Goal: Contribute content: Contribute content

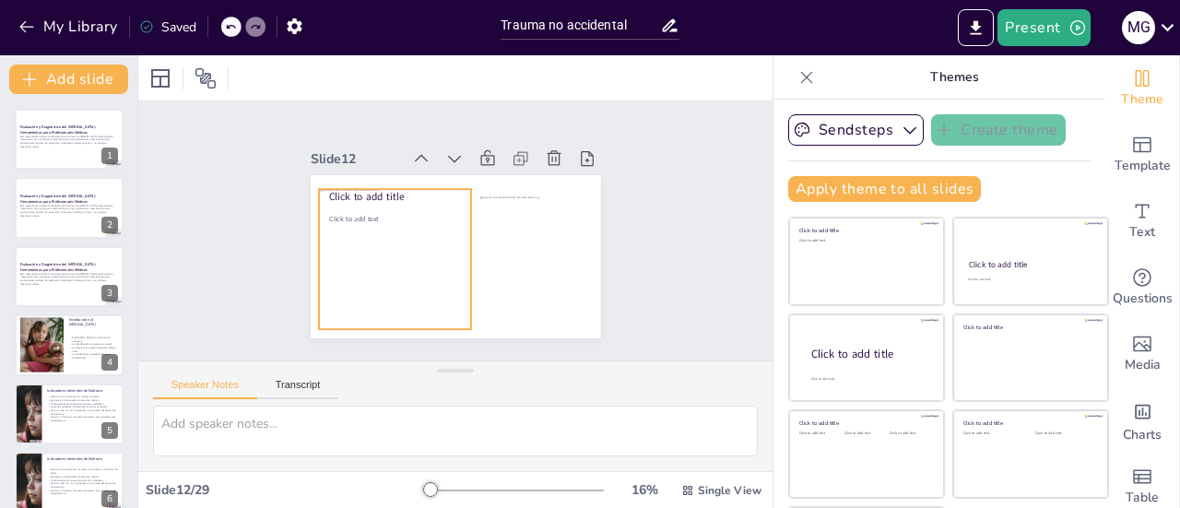
scroll to position [592, 0]
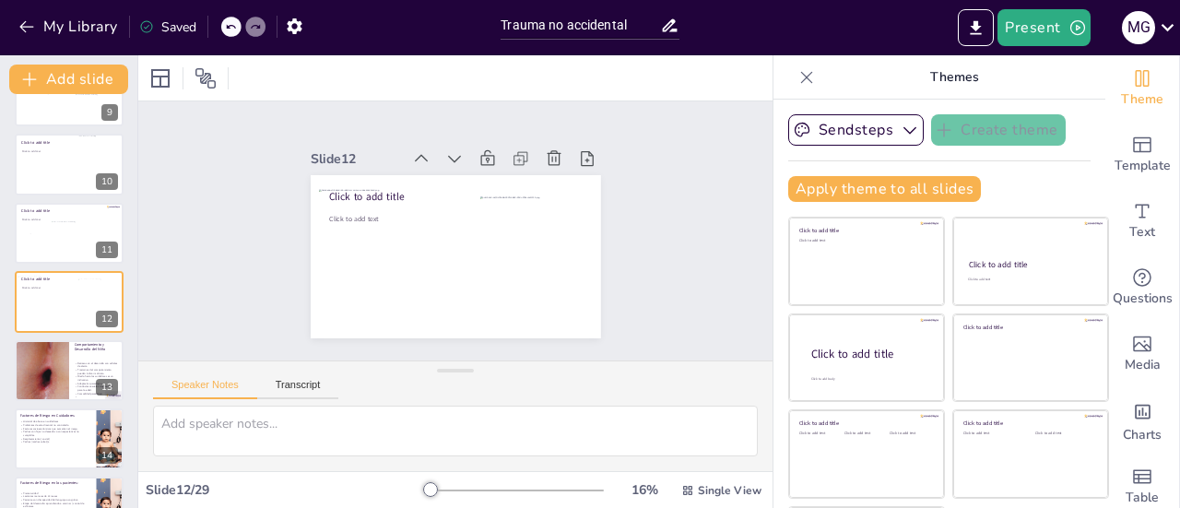
click at [581, 151] on icon at bounding box center [587, 158] width 13 height 15
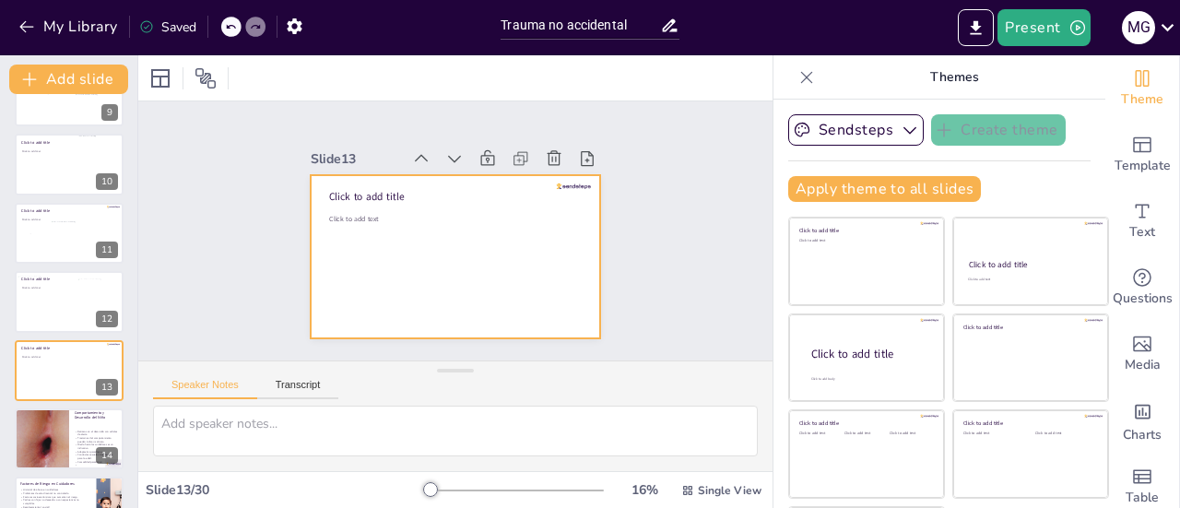
click at [365, 272] on div at bounding box center [456, 256] width 290 height 163
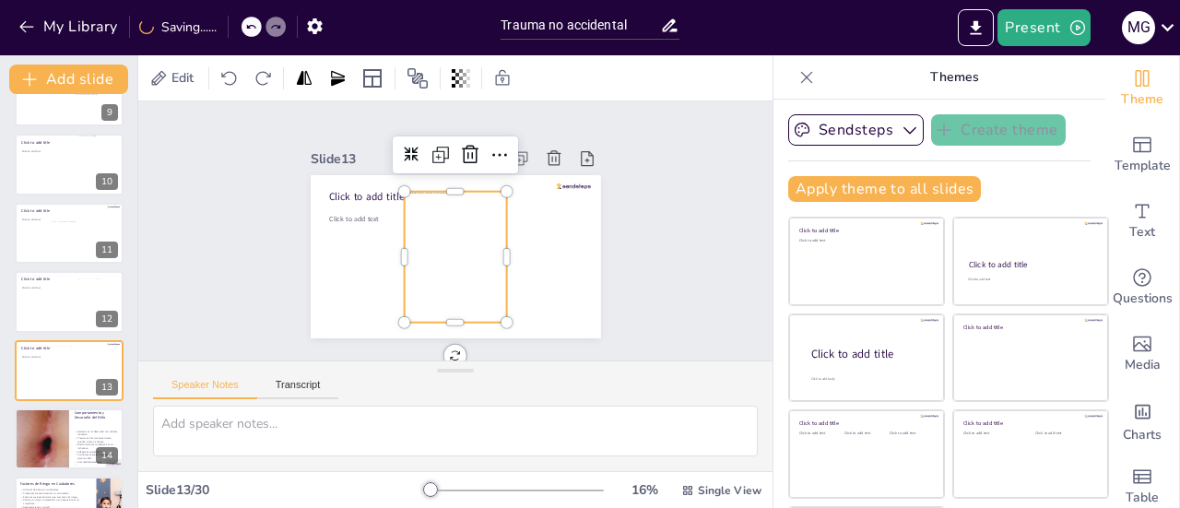
click at [432, 239] on div at bounding box center [455, 257] width 102 height 131
click at [483, 250] on div at bounding box center [455, 257] width 102 height 131
drag, startPoint x: 486, startPoint y: 250, endPoint x: 476, endPoint y: 250, distance: 10.1
click at [497, 250] on div at bounding box center [504, 257] width 15 height 131
click at [450, 237] on div at bounding box center [455, 257] width 102 height 131
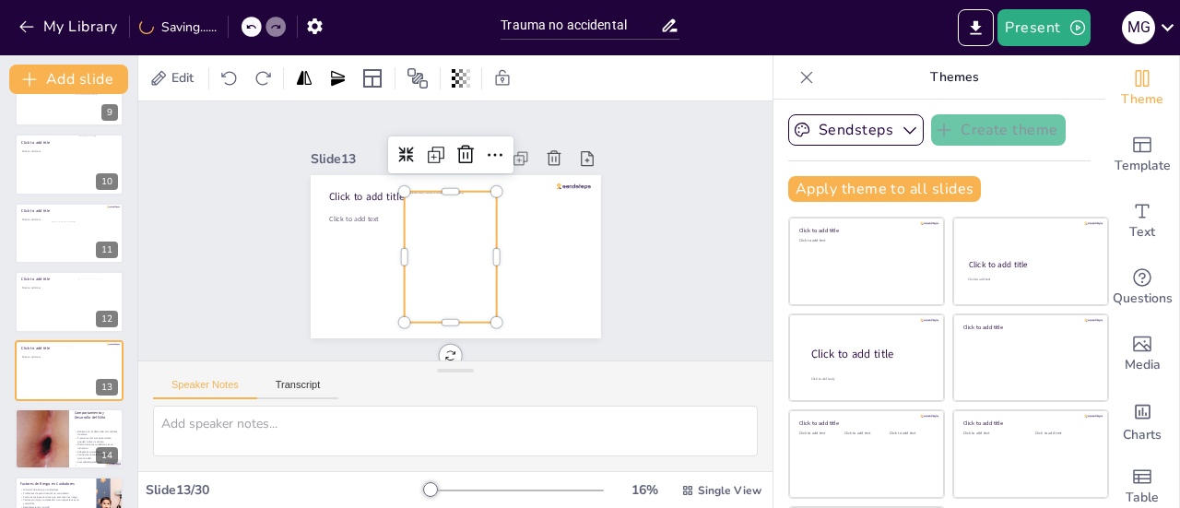
click at [450, 237] on div at bounding box center [455, 257] width 102 height 131
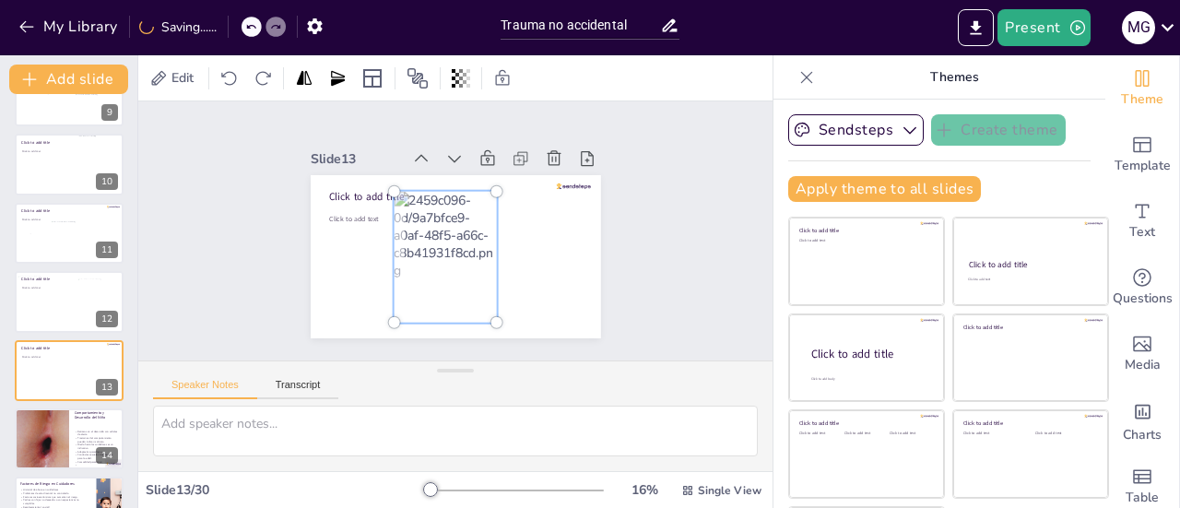
drag, startPoint x: 450, startPoint y: 237, endPoint x: 337, endPoint y: 258, distance: 114.4
click at [337, 258] on div "Click to add title Click to add text" at bounding box center [456, 256] width 290 height 163
drag, startPoint x: 428, startPoint y: 251, endPoint x: 375, endPoint y: 253, distance: 52.6
click at [382, 253] on div at bounding box center [444, 257] width 124 height 153
click at [440, 248] on div at bounding box center [444, 257] width 124 height 153
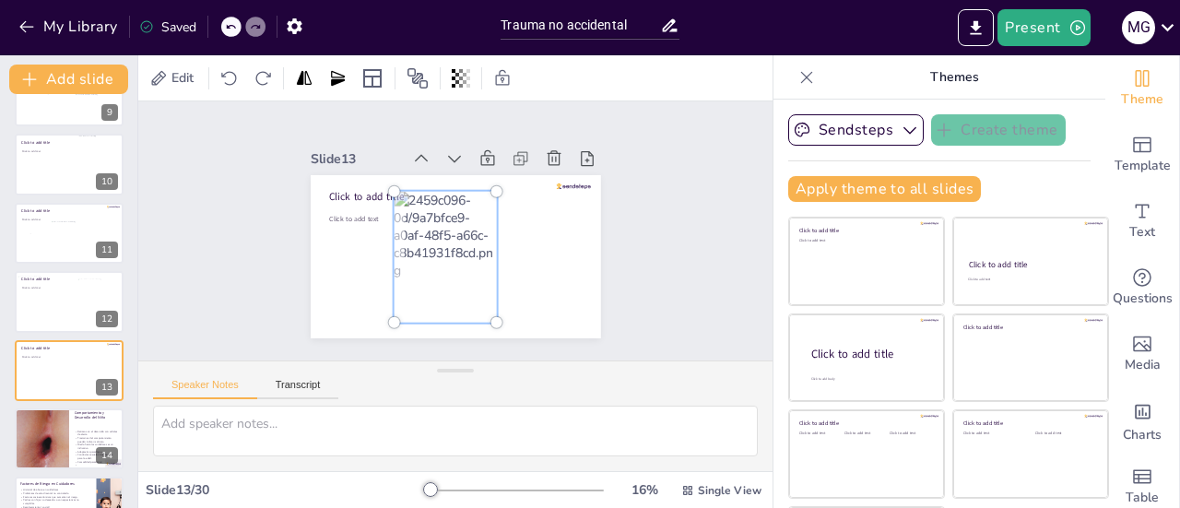
click at [402, 184] on div at bounding box center [444, 257] width 124 height 153
drag, startPoint x: 426, startPoint y: 259, endPoint x: 394, endPoint y: 270, distance: 33.2
click at [393, 270] on div at bounding box center [444, 257] width 124 height 153
click at [491, 186] on div at bounding box center [496, 191] width 11 height 11
click at [459, 255] on div at bounding box center [444, 257] width 124 height 153
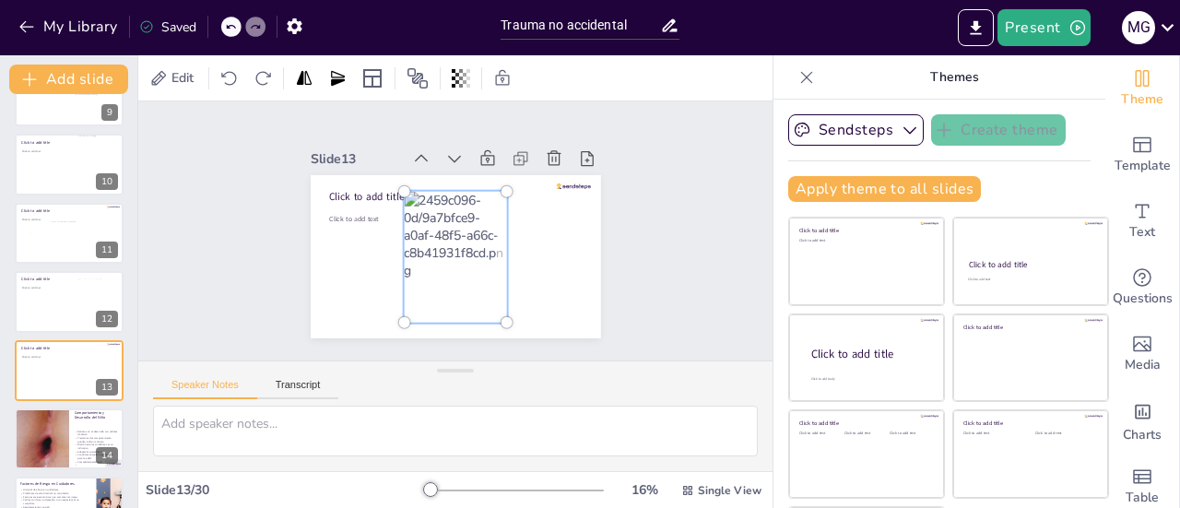
drag, startPoint x: 461, startPoint y: 210, endPoint x: 553, endPoint y: 198, distance: 92.9
click at [553, 221] on div "Click to add title Click to add text" at bounding box center [456, 256] width 290 height 163
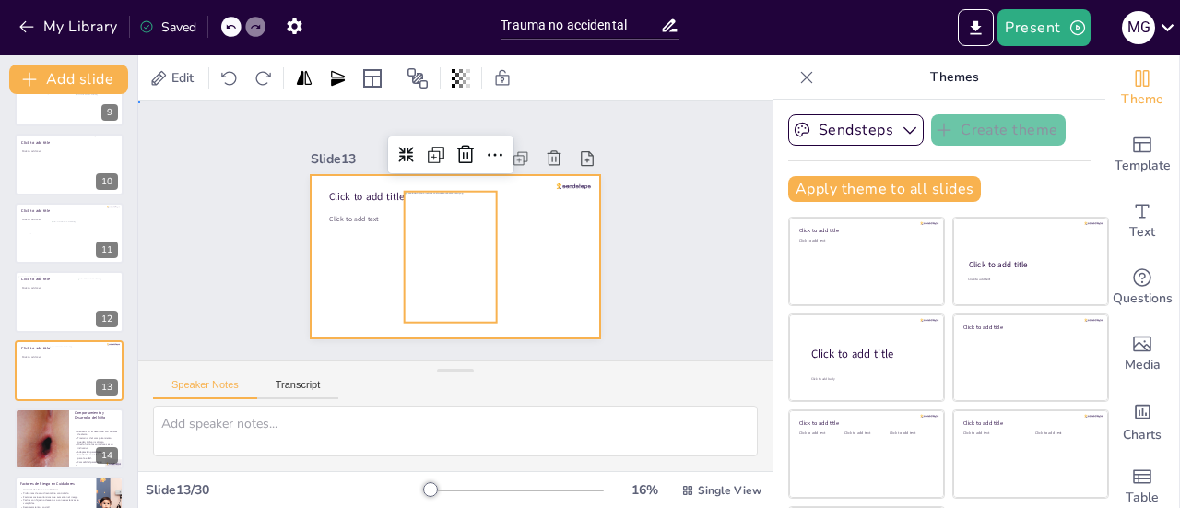
click at [556, 175] on div at bounding box center [456, 256] width 290 height 163
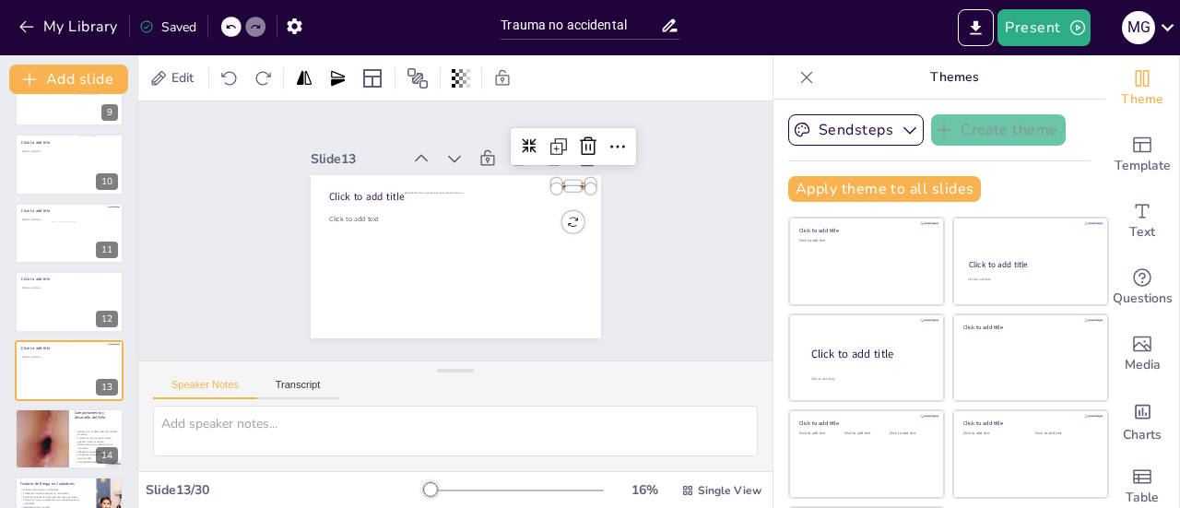
click at [556, 183] on div at bounding box center [573, 186] width 34 height 6
click at [577, 137] on icon at bounding box center [588, 146] width 22 height 22
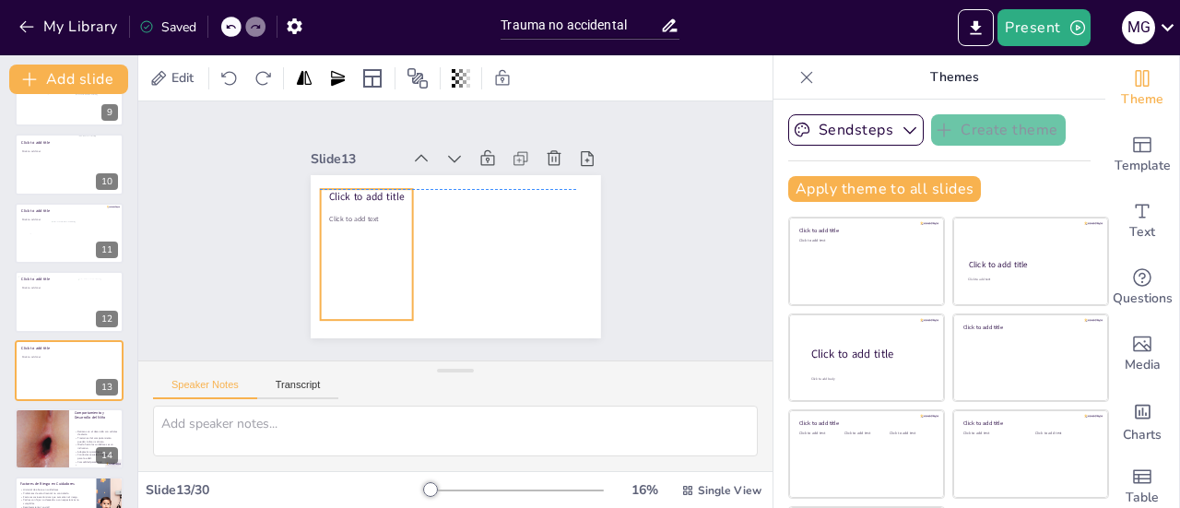
drag, startPoint x: 442, startPoint y: 217, endPoint x: 358, endPoint y: 209, distance: 84.2
click at [358, 209] on div at bounding box center [371, 254] width 102 height 131
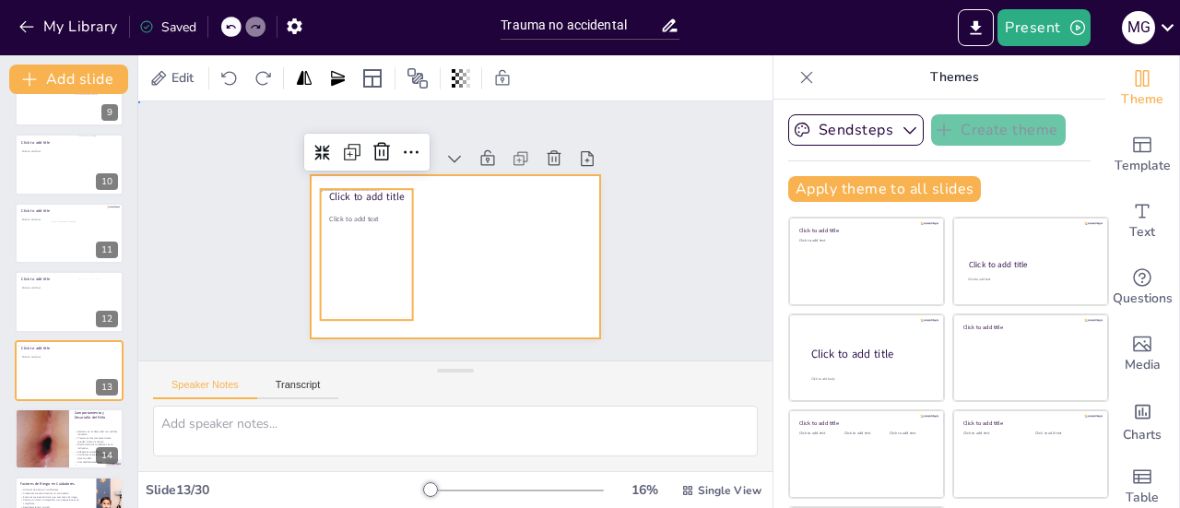
click at [479, 224] on div at bounding box center [456, 256] width 290 height 163
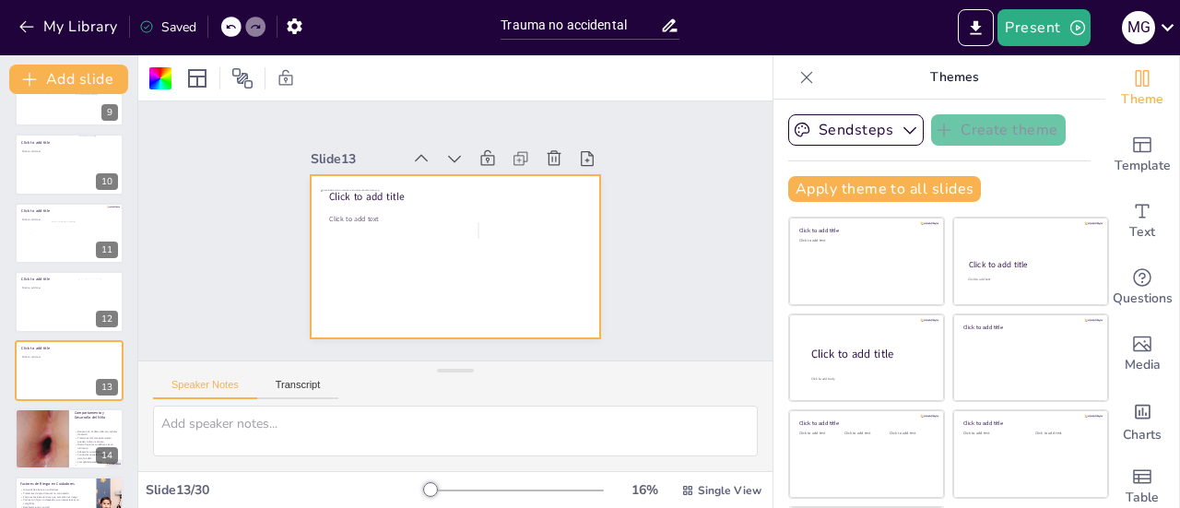
click at [461, 264] on div at bounding box center [456, 256] width 290 height 163
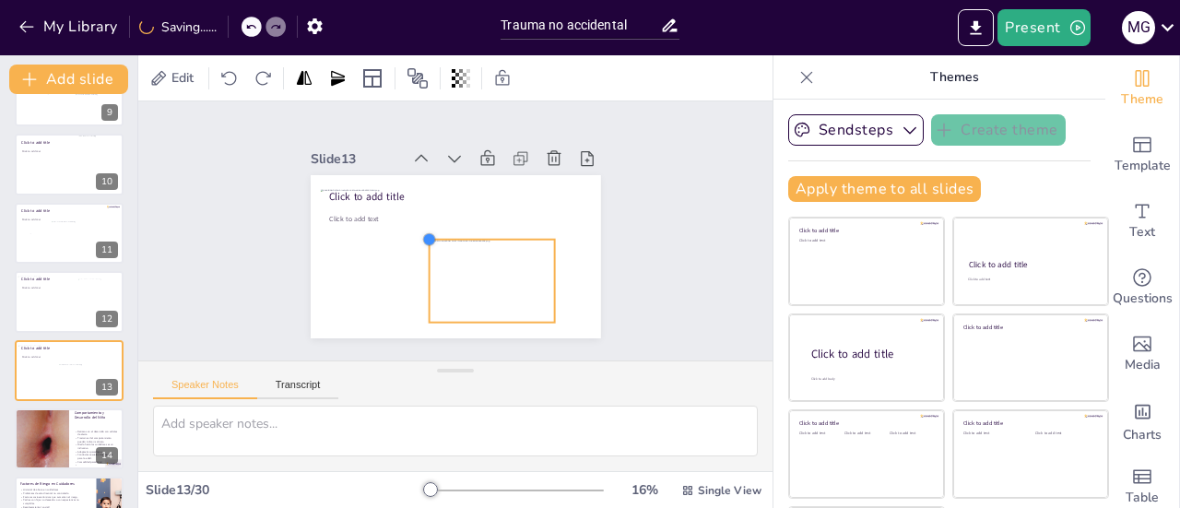
drag, startPoint x: 335, startPoint y: 187, endPoint x: 468, endPoint y: 235, distance: 141.1
click at [468, 235] on div "Click to add title Click to add text" at bounding box center [456, 256] width 290 height 163
click at [476, 251] on div at bounding box center [492, 281] width 126 height 83
click at [476, 259] on div at bounding box center [492, 281] width 126 height 83
click at [476, 265] on div at bounding box center [492, 281] width 126 height 83
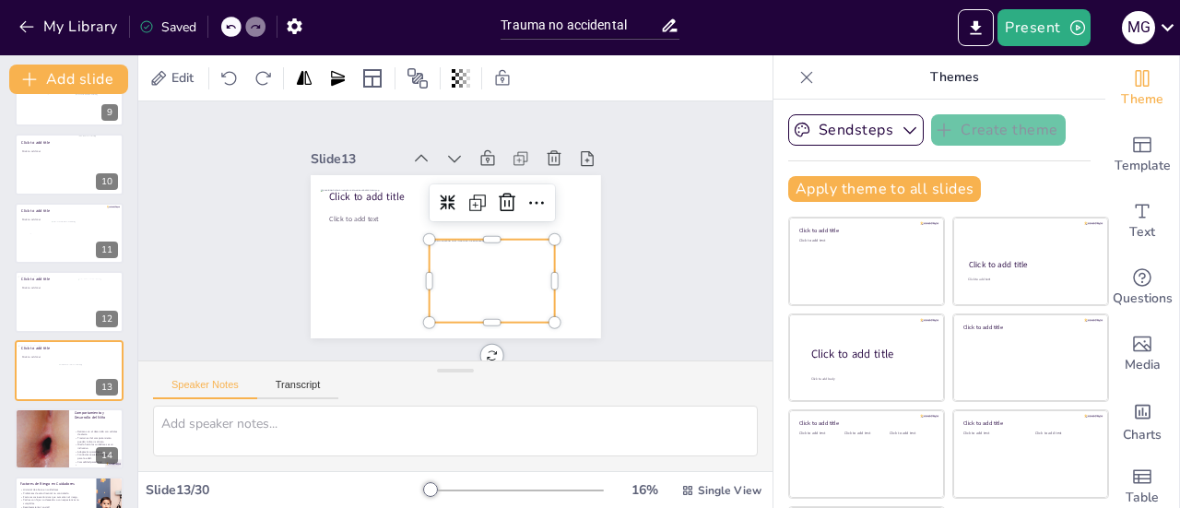
click at [476, 265] on div at bounding box center [492, 281] width 126 height 83
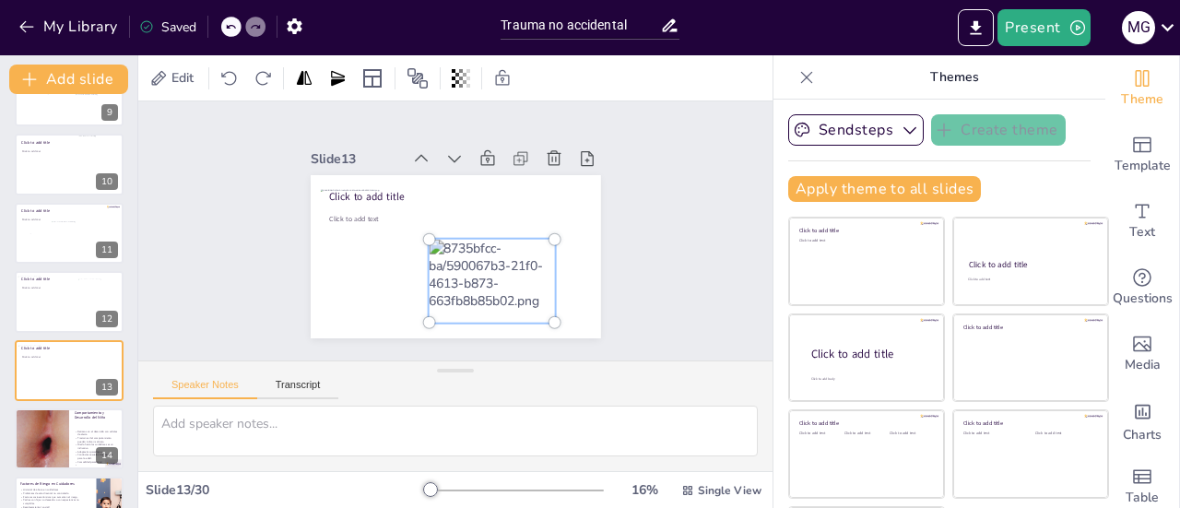
drag, startPoint x: 476, startPoint y: 265, endPoint x: 509, endPoint y: 244, distance: 39.4
click at [511, 242] on div at bounding box center [491, 281] width 148 height 105
click at [488, 269] on div at bounding box center [491, 281] width 148 height 105
drag, startPoint x: 487, startPoint y: 268, endPoint x: 527, endPoint y: 231, distance: 54.8
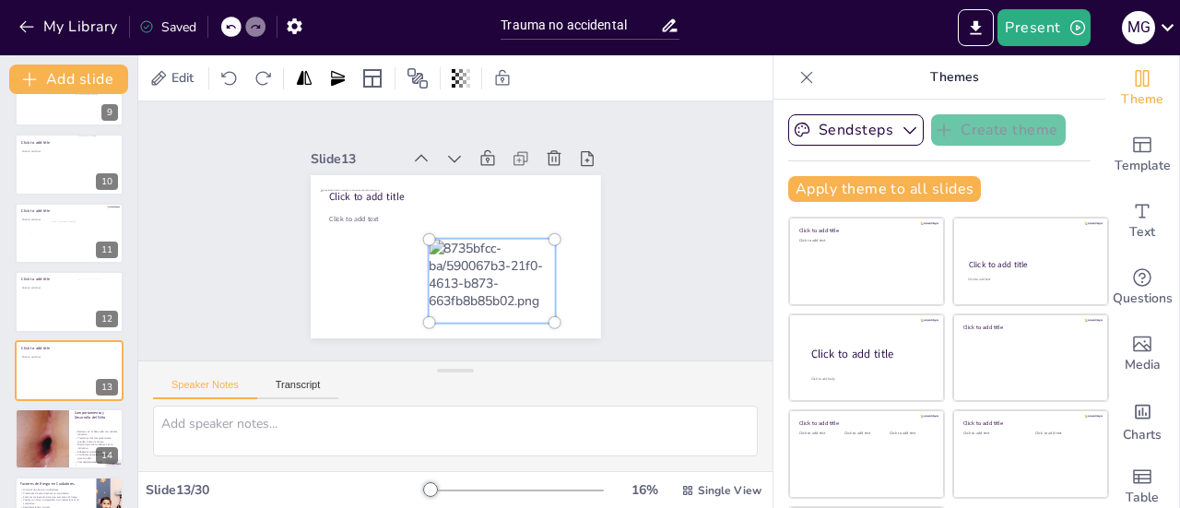
click at [527, 240] on div at bounding box center [492, 281] width 126 height 83
click at [454, 279] on div at bounding box center [491, 281] width 148 height 105
click at [423, 234] on div at bounding box center [428, 239] width 11 height 11
click at [474, 275] on div at bounding box center [491, 281] width 148 height 105
drag, startPoint x: 474, startPoint y: 275, endPoint x: 518, endPoint y: 226, distance: 65.9
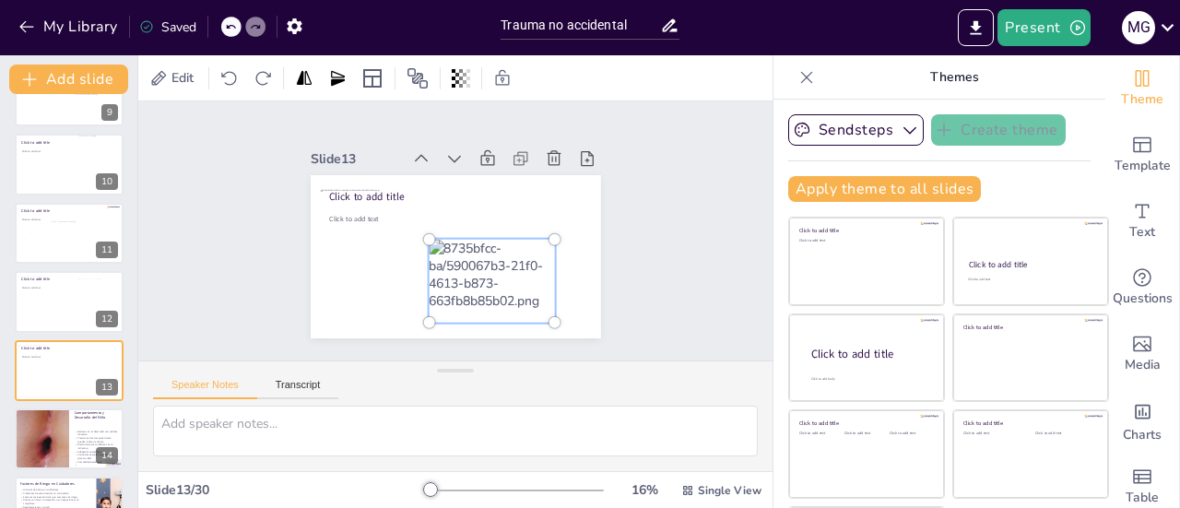
click at [518, 229] on div at bounding box center [491, 281] width 148 height 105
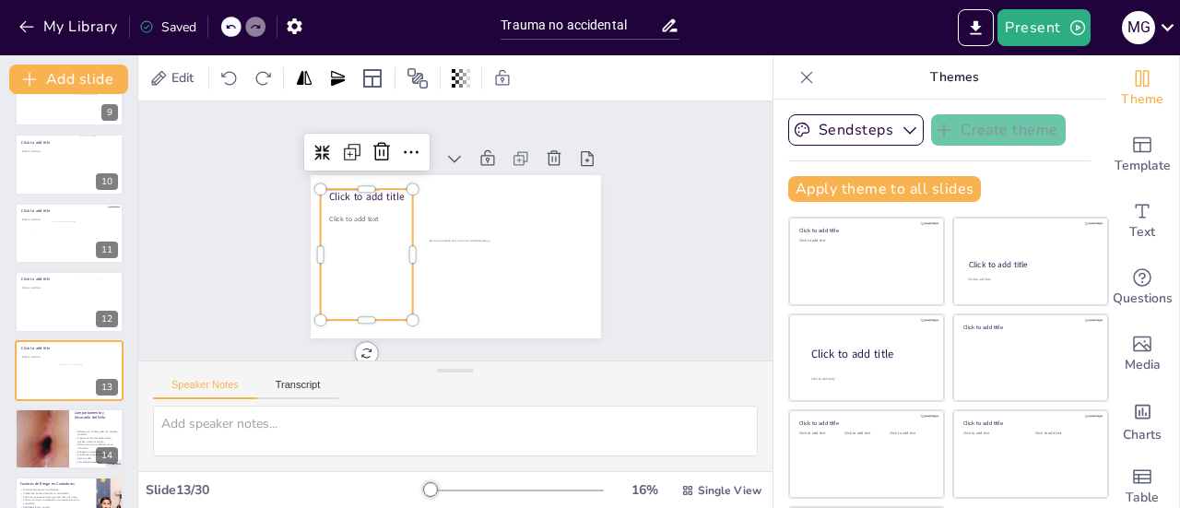
click at [348, 224] on div at bounding box center [371, 254] width 102 height 131
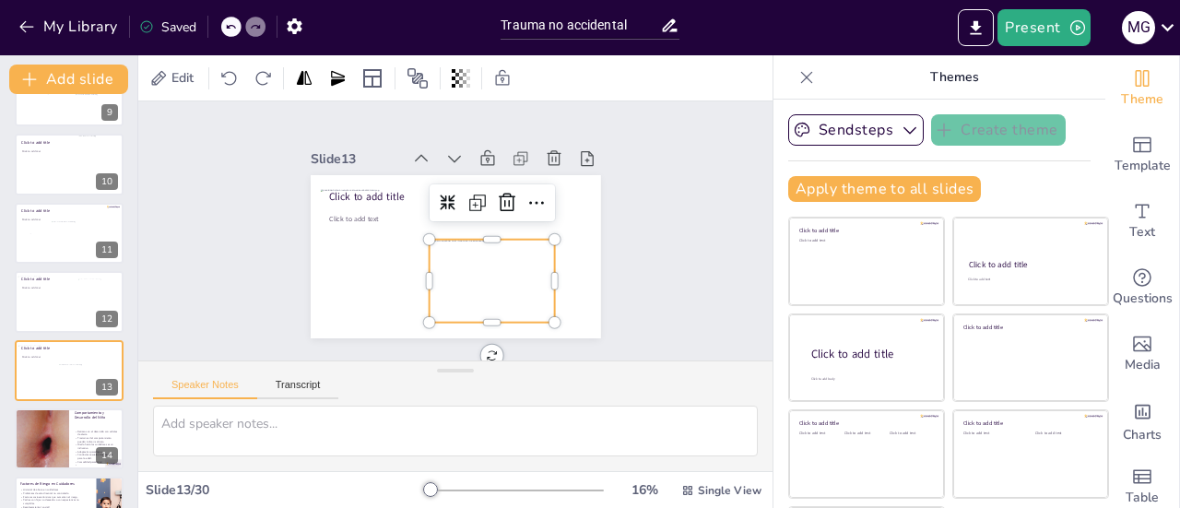
click at [429, 247] on div at bounding box center [492, 281] width 126 height 83
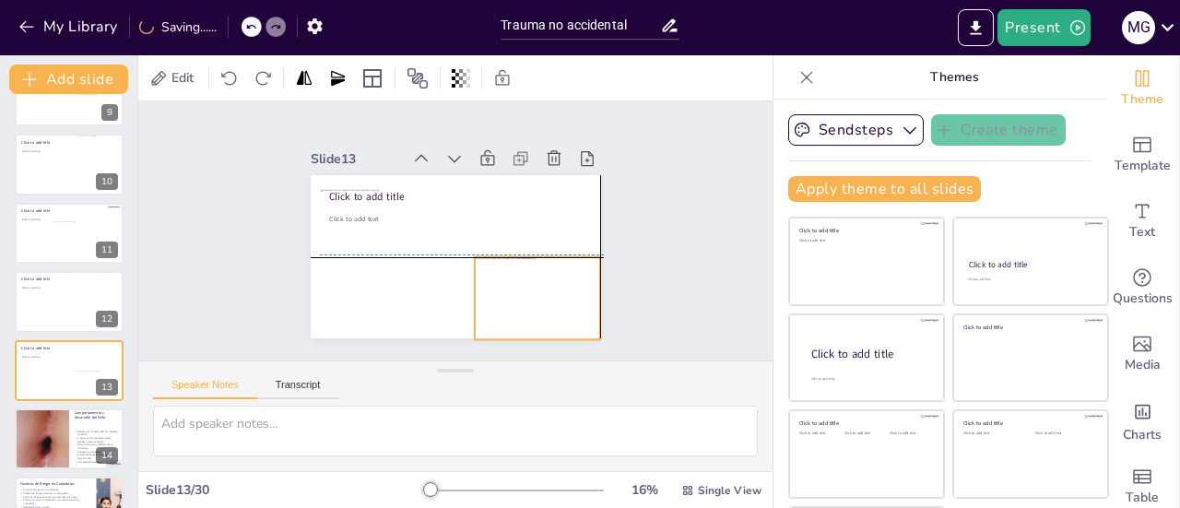
drag, startPoint x: 440, startPoint y: 253, endPoint x: 489, endPoint y: 266, distance: 50.5
click at [489, 266] on div at bounding box center [538, 298] width 126 height 83
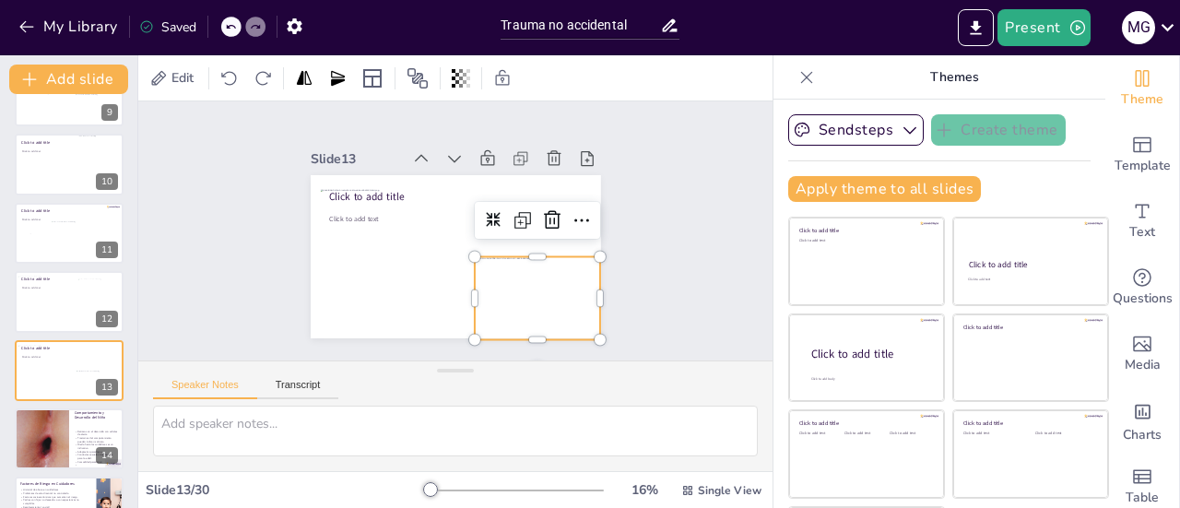
click at [581, 152] on icon at bounding box center [587, 158] width 13 height 15
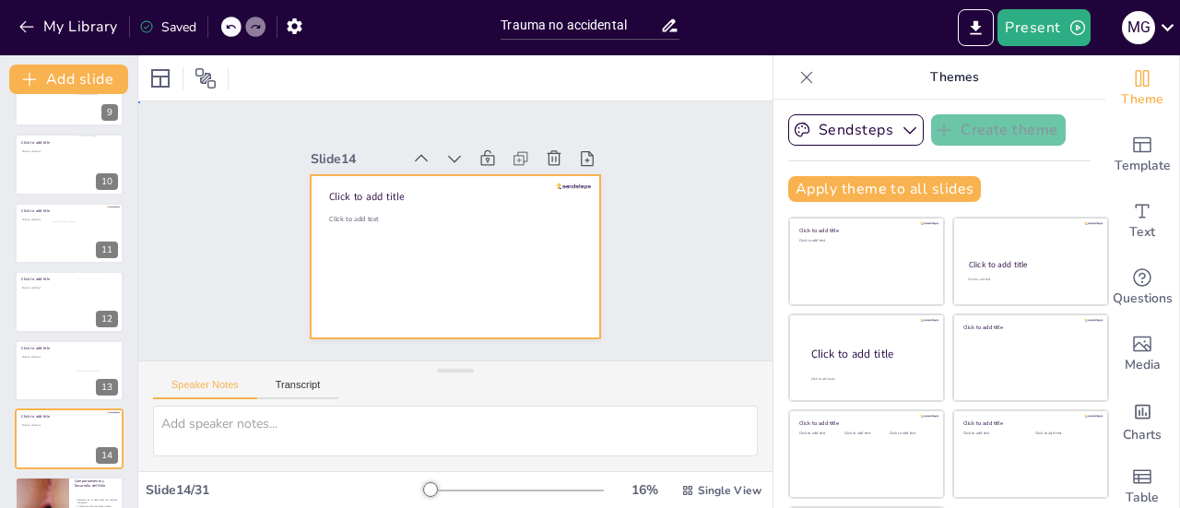
click at [384, 262] on div at bounding box center [456, 256] width 290 height 163
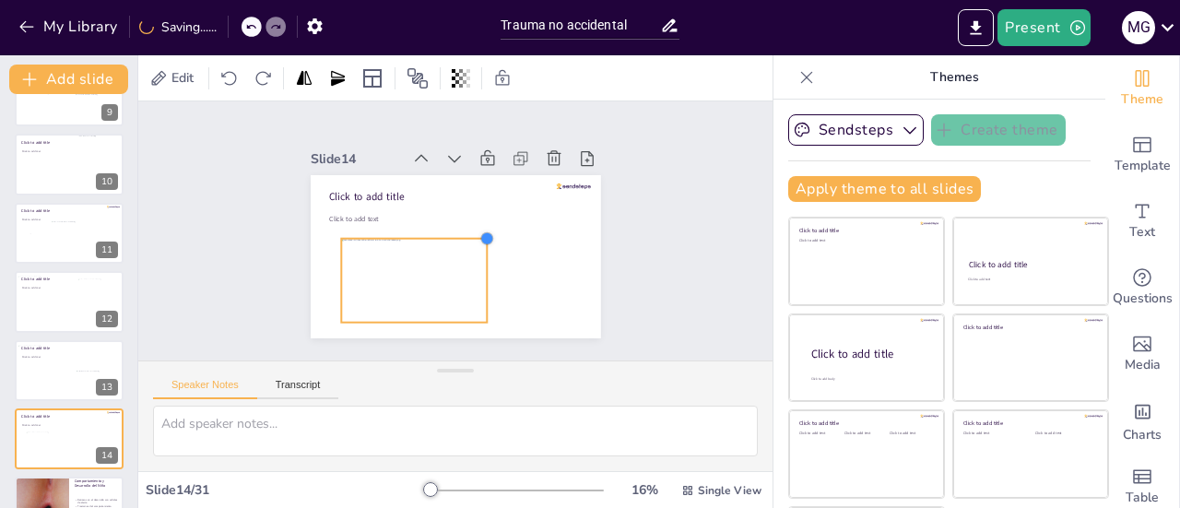
drag, startPoint x: 549, startPoint y: 186, endPoint x: 398, endPoint y: 233, distance: 158.3
click at [398, 233] on div "Click to add title Click to add text" at bounding box center [456, 256] width 290 height 163
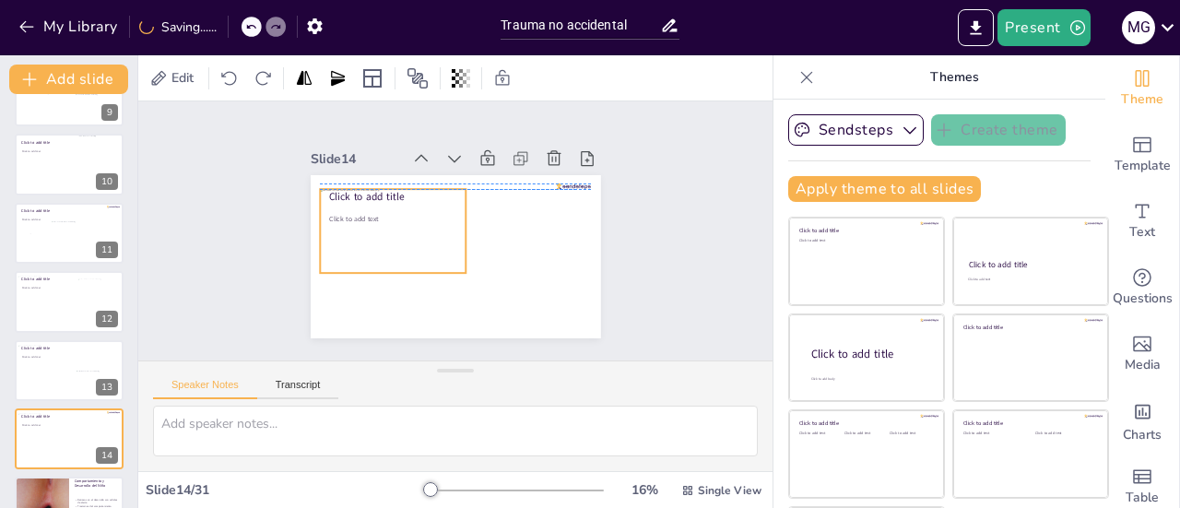
drag, startPoint x: 392, startPoint y: 255, endPoint x: 370, endPoint y: 205, distance: 54.9
click at [370, 205] on div at bounding box center [393, 231] width 147 height 84
click at [260, 434] on textarea at bounding box center [455, 430] width 605 height 51
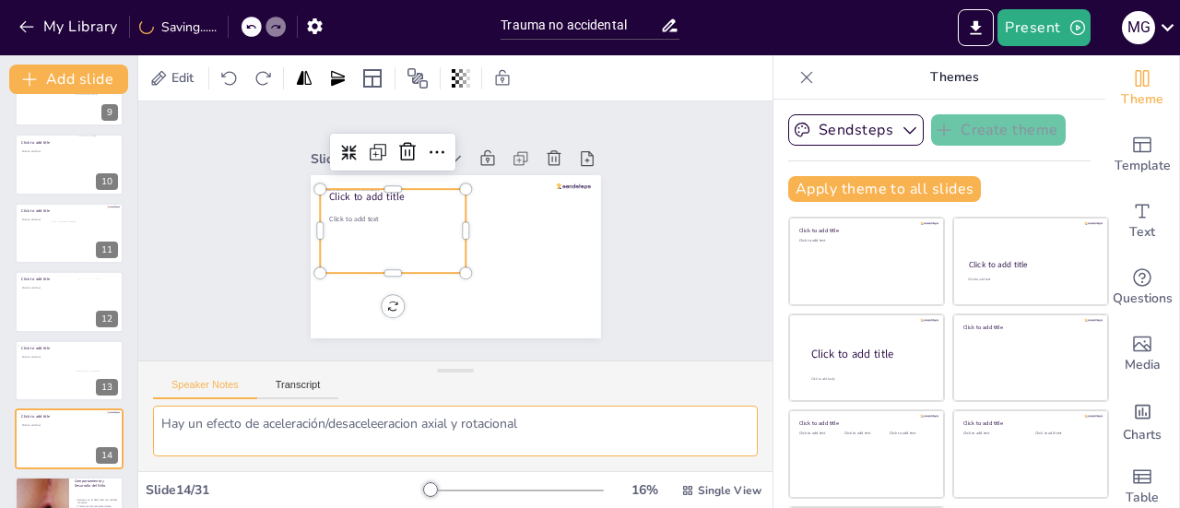
click at [382, 427] on textarea "Hay un efecto de aceleración/desaceleeracion axial y rotacional" at bounding box center [455, 430] width 605 height 51
click at [405, 421] on textarea "Hay un efecto de aceleración/desaceleracion axial y rotacional" at bounding box center [455, 430] width 605 height 51
click at [543, 422] on textarea "Hay un efecto de aceleración/desaceleración axial y rotacional" at bounding box center [455, 430] width 605 height 51
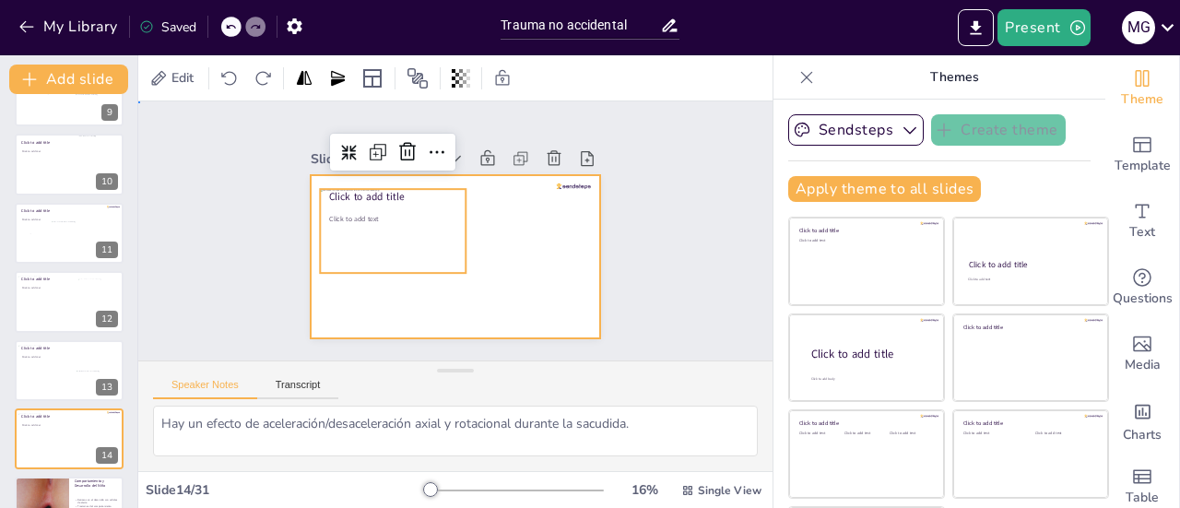
click at [515, 266] on div at bounding box center [456, 256] width 290 height 163
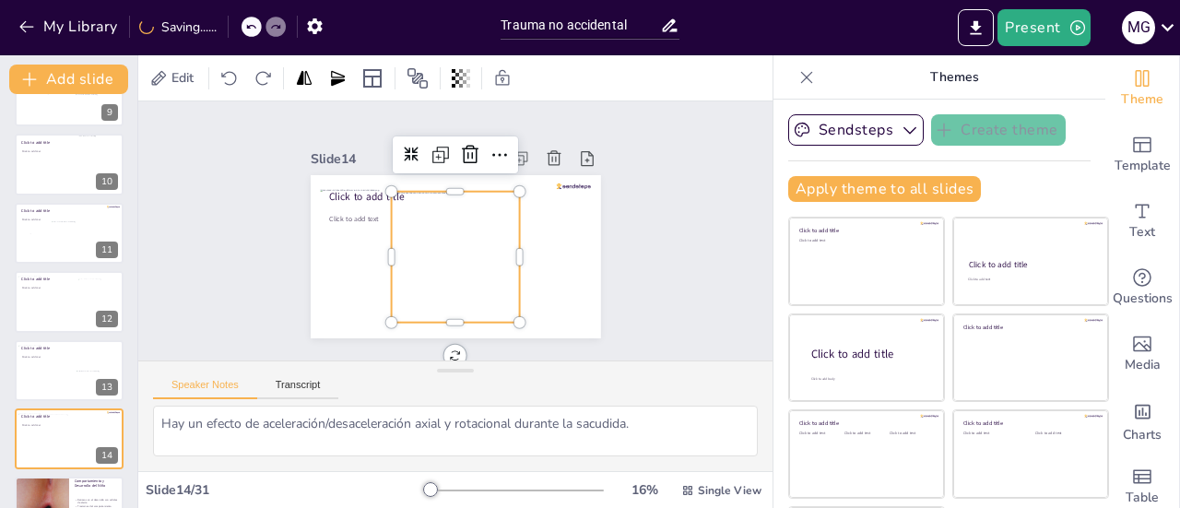
click at [445, 237] on div at bounding box center [455, 257] width 128 height 131
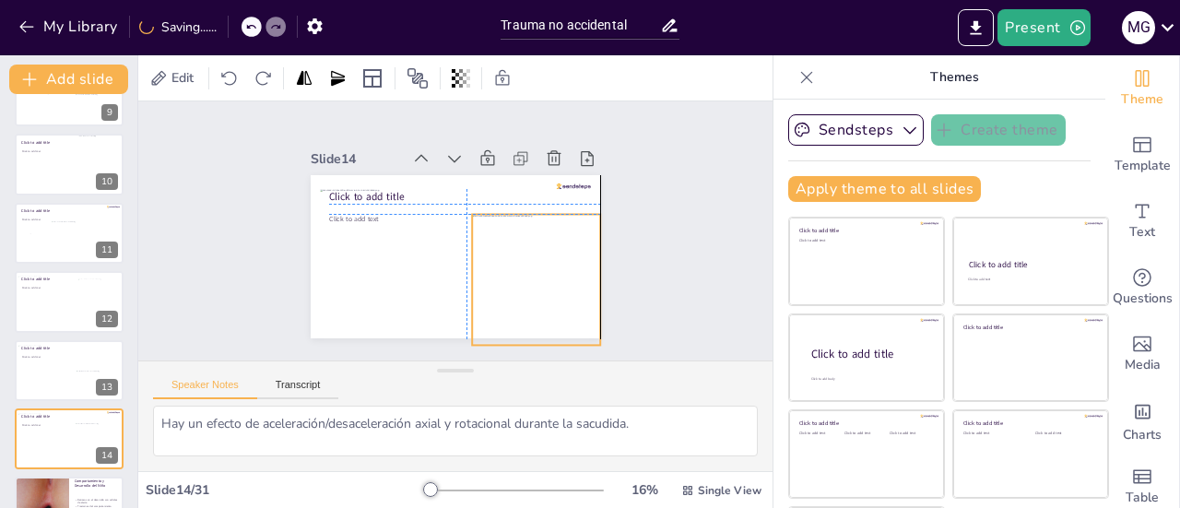
drag, startPoint x: 450, startPoint y: 231, endPoint x: 531, endPoint y: 249, distance: 83.0
click at [531, 249] on div at bounding box center [536, 279] width 128 height 131
click at [653, 186] on div "Slide 1 Evaluación y Diagnóstico del [MEDICAL_DATA]: Herramientas para Profesio…" at bounding box center [455, 230] width 634 height 259
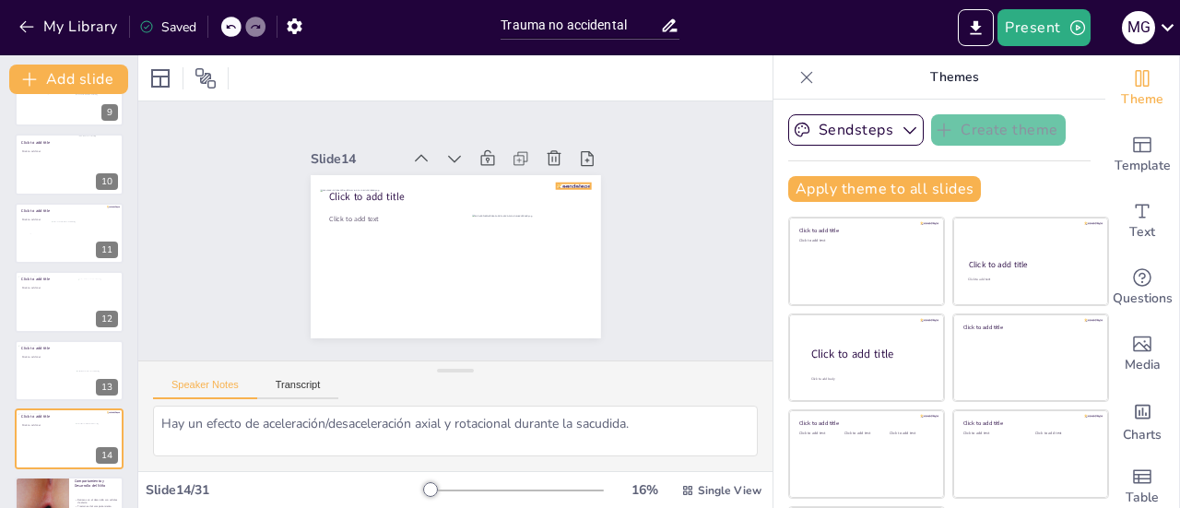
click at [562, 175] on div at bounding box center [456, 256] width 290 height 163
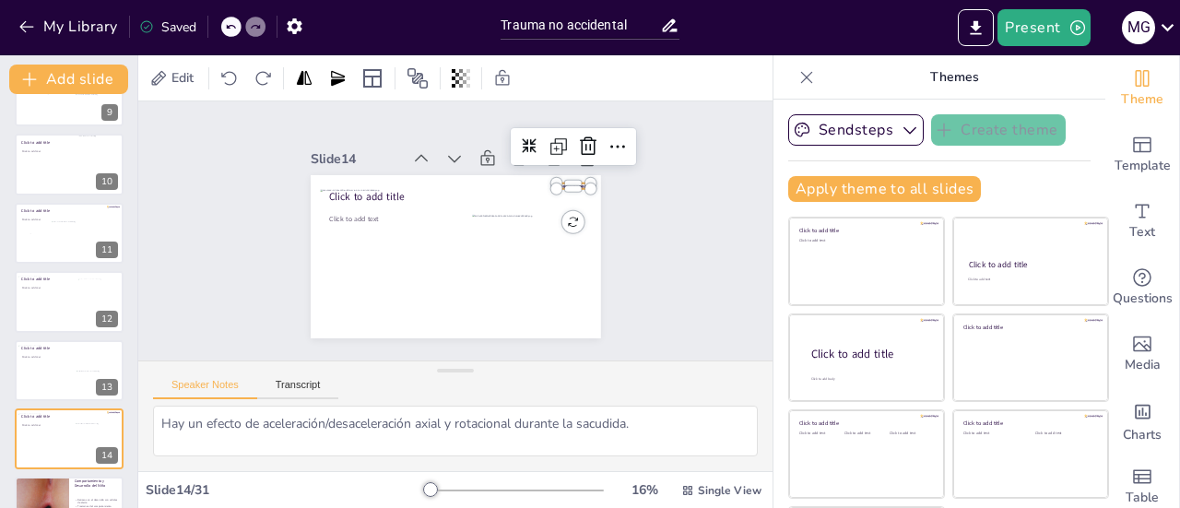
click at [561, 178] on div "Click to add title Click to add text" at bounding box center [456, 256] width 290 height 163
click at [580, 142] on icon at bounding box center [588, 145] width 17 height 18
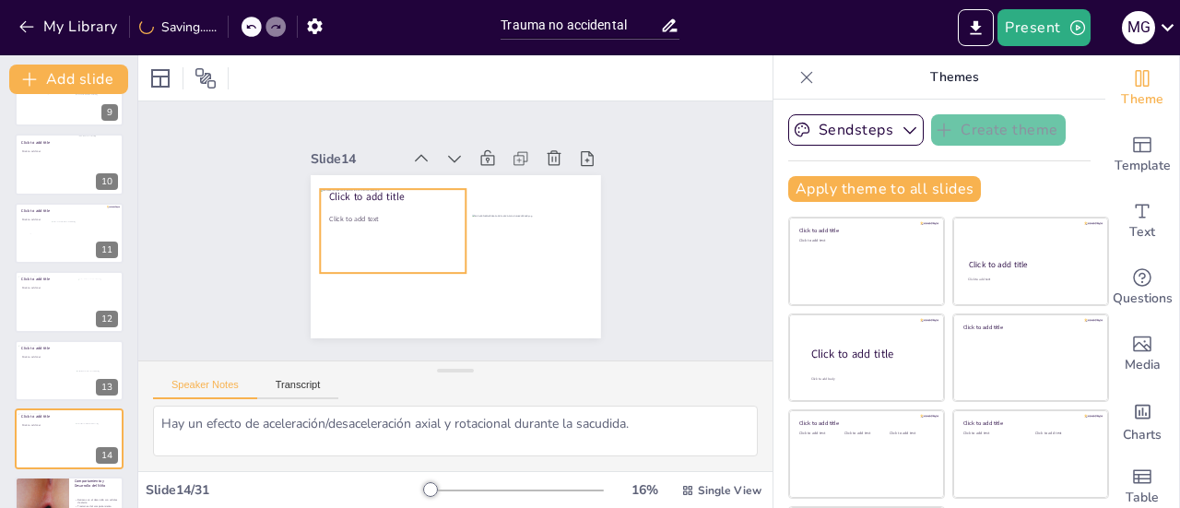
click at [407, 237] on div at bounding box center [393, 231] width 147 height 84
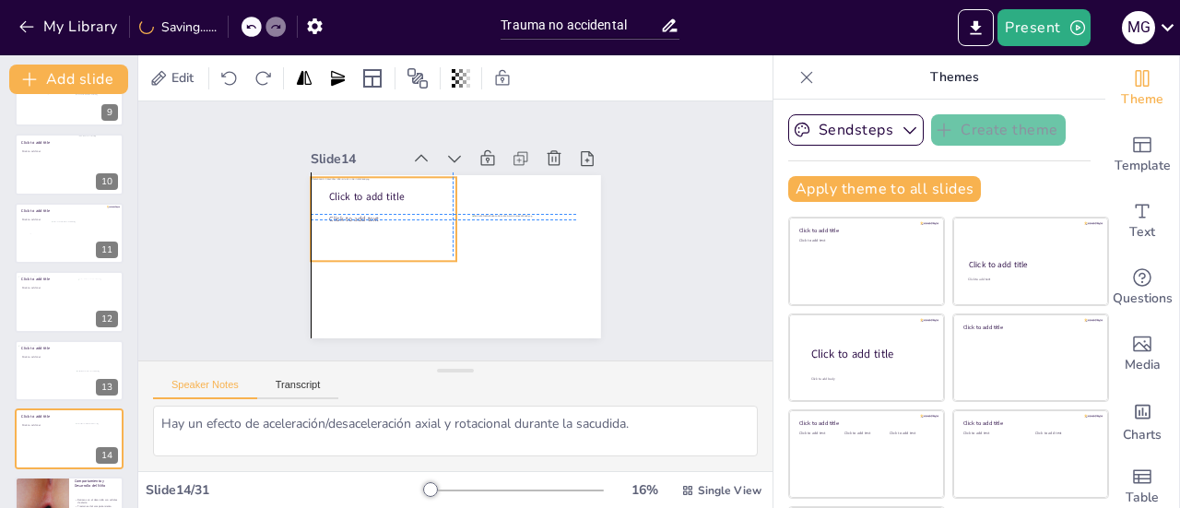
drag, startPoint x: 406, startPoint y: 228, endPoint x: 397, endPoint y: 211, distance: 19.0
click at [397, 211] on div at bounding box center [384, 219] width 147 height 84
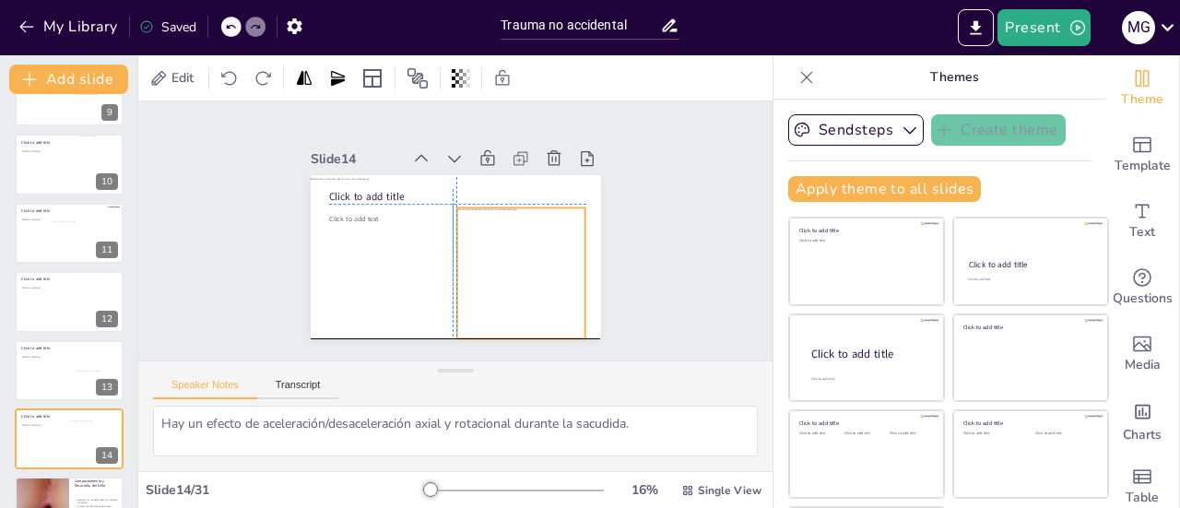
drag, startPoint x: 511, startPoint y: 236, endPoint x: 497, endPoint y: 228, distance: 16.1
click at [497, 228] on div at bounding box center [520, 272] width 128 height 131
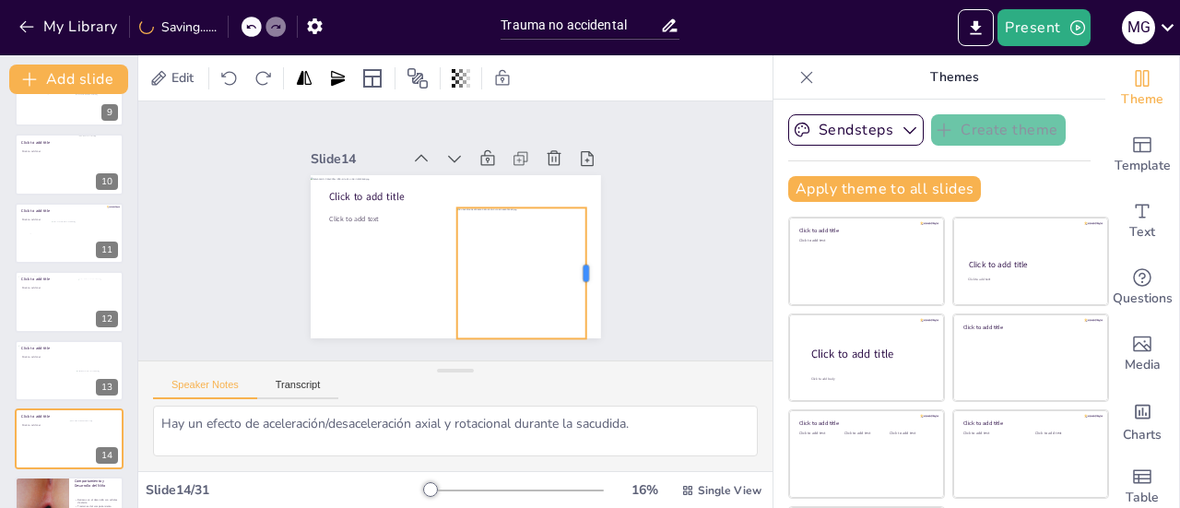
click at [586, 265] on div at bounding box center [593, 272] width 15 height 131
click at [590, 264] on div at bounding box center [597, 272] width 15 height 131
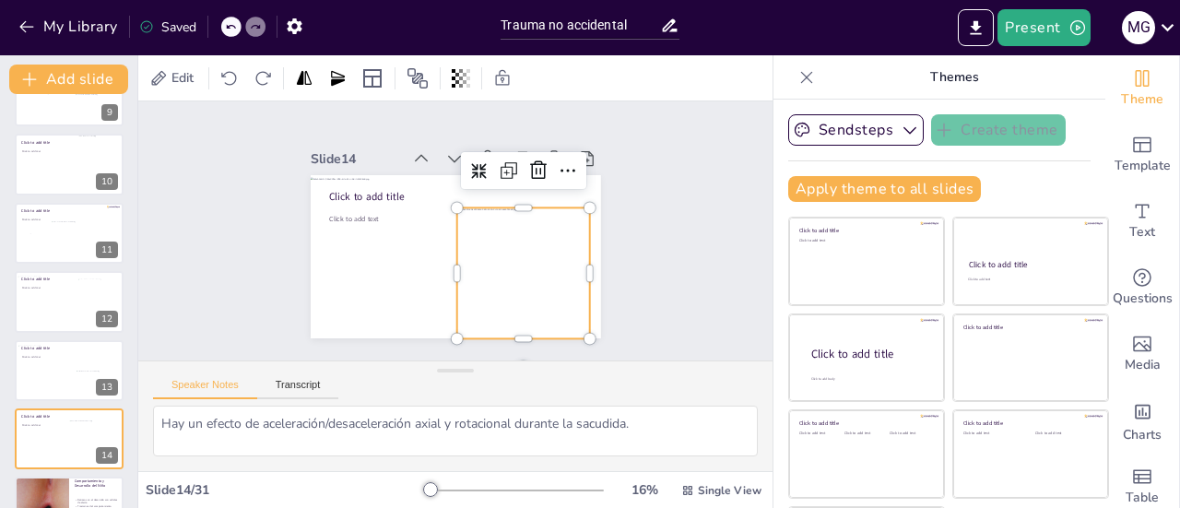
click at [505, 215] on div at bounding box center [522, 274] width 133 height 135
click at [515, 244] on div at bounding box center [522, 274] width 133 height 135
click at [499, 260] on div at bounding box center [522, 274] width 133 height 135
click at [539, 209] on div at bounding box center [522, 274] width 133 height 135
click at [505, 260] on div at bounding box center [522, 274] width 133 height 135
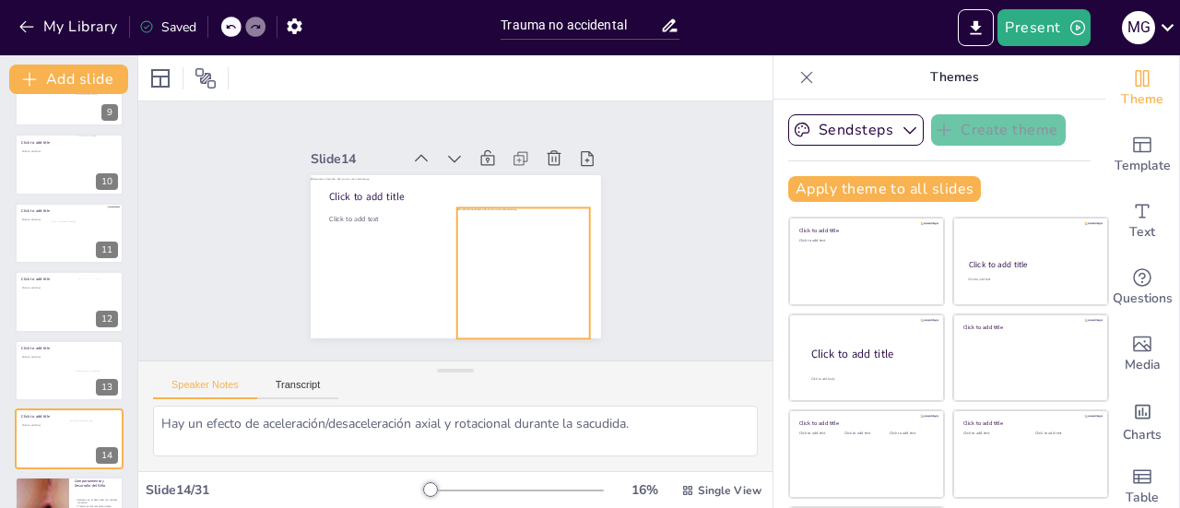
click at [476, 272] on div at bounding box center [522, 274] width 133 height 135
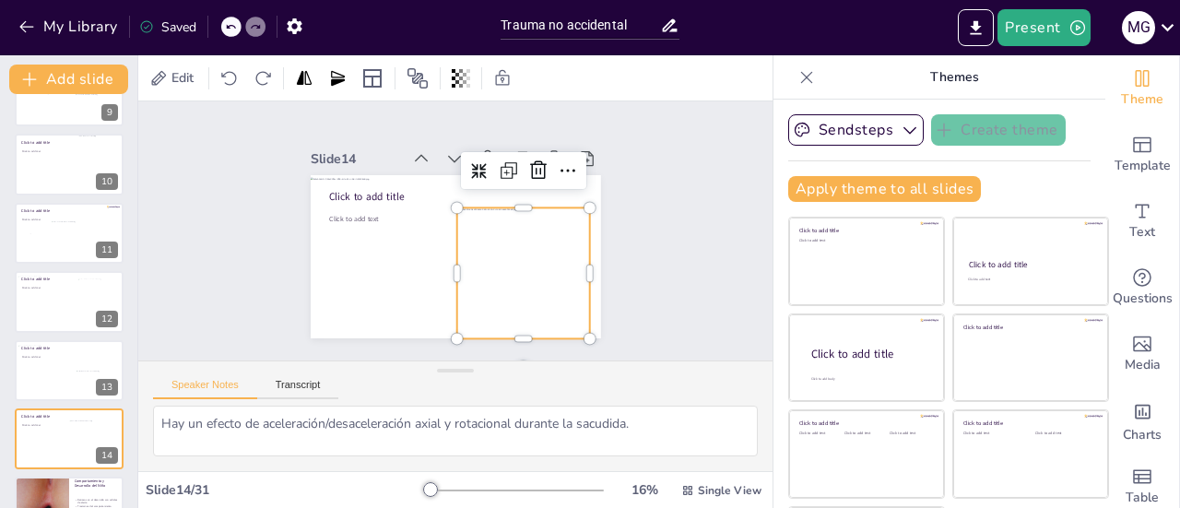
drag, startPoint x: 483, startPoint y: 272, endPoint x: 479, endPoint y: 255, distance: 17.0
click at [479, 261] on div at bounding box center [522, 274] width 133 height 135
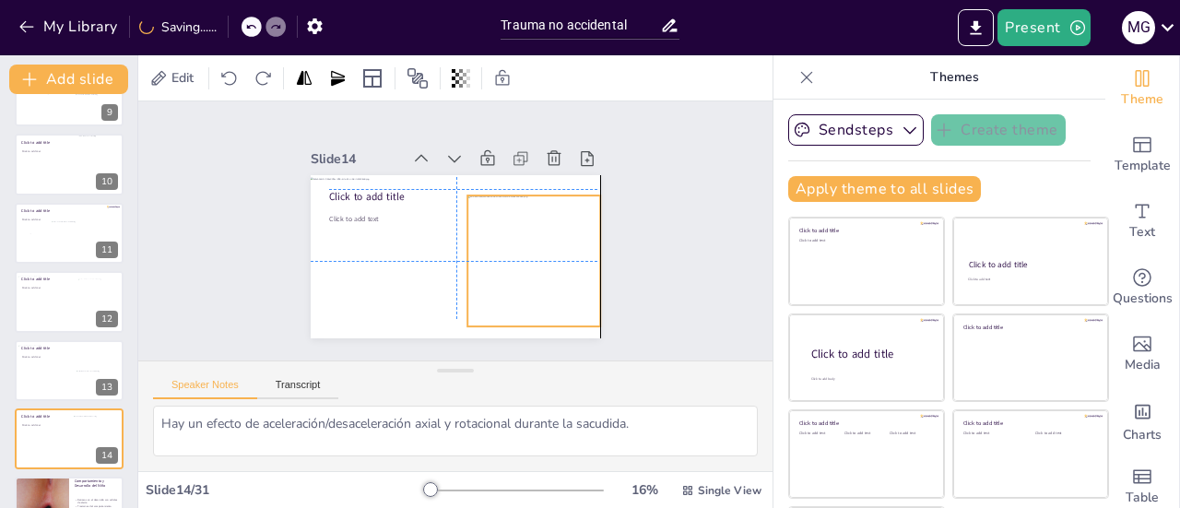
drag, startPoint x: 479, startPoint y: 255, endPoint x: 487, endPoint y: 241, distance: 16.5
click at [487, 241] on div at bounding box center [533, 262] width 133 height 135
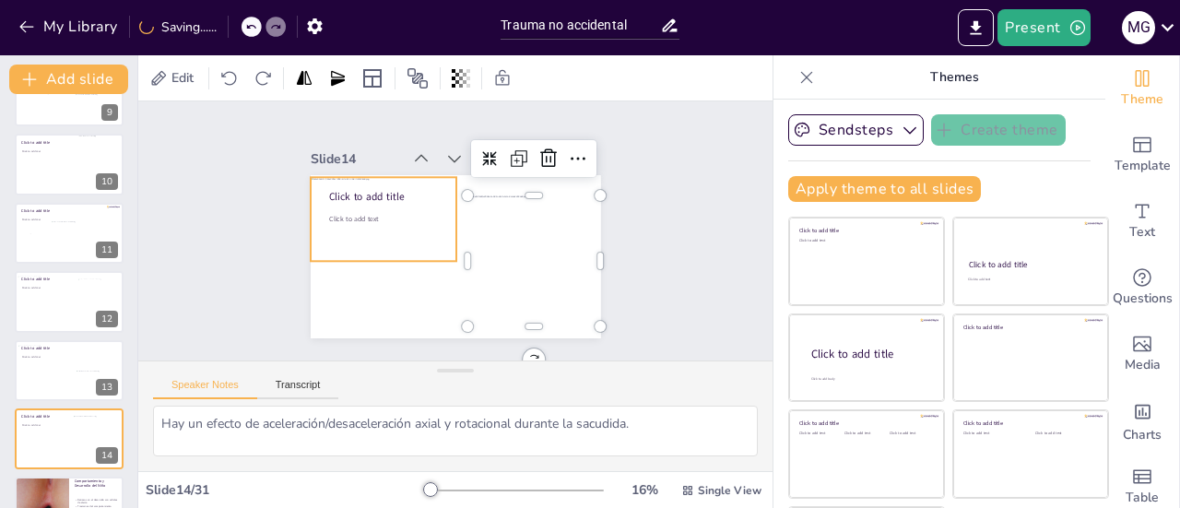
click at [407, 229] on div at bounding box center [384, 219] width 147 height 84
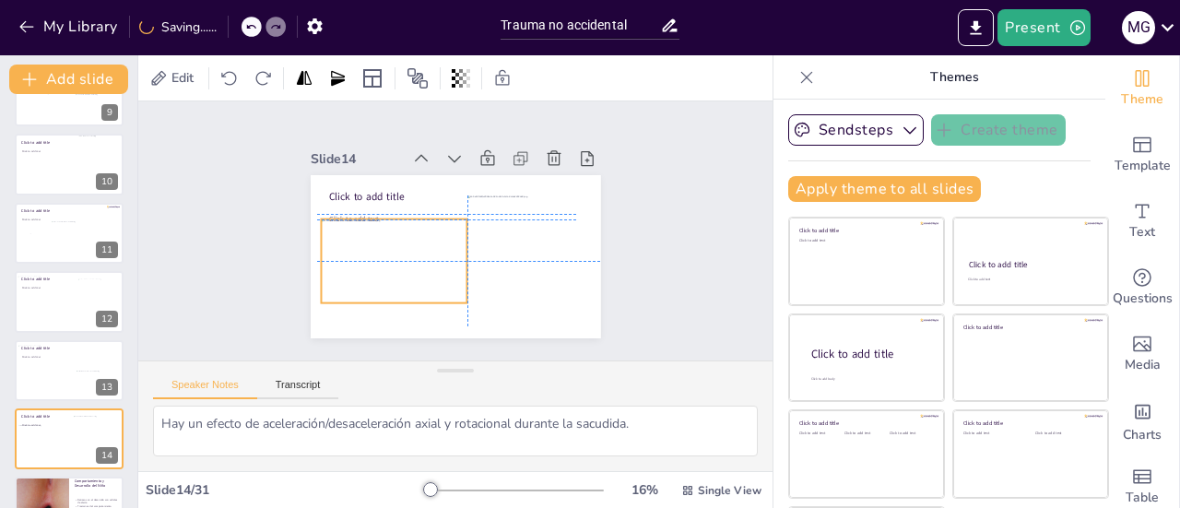
drag, startPoint x: 356, startPoint y: 216, endPoint x: 362, endPoint y: 253, distance: 38.3
click at [362, 253] on div at bounding box center [394, 261] width 147 height 84
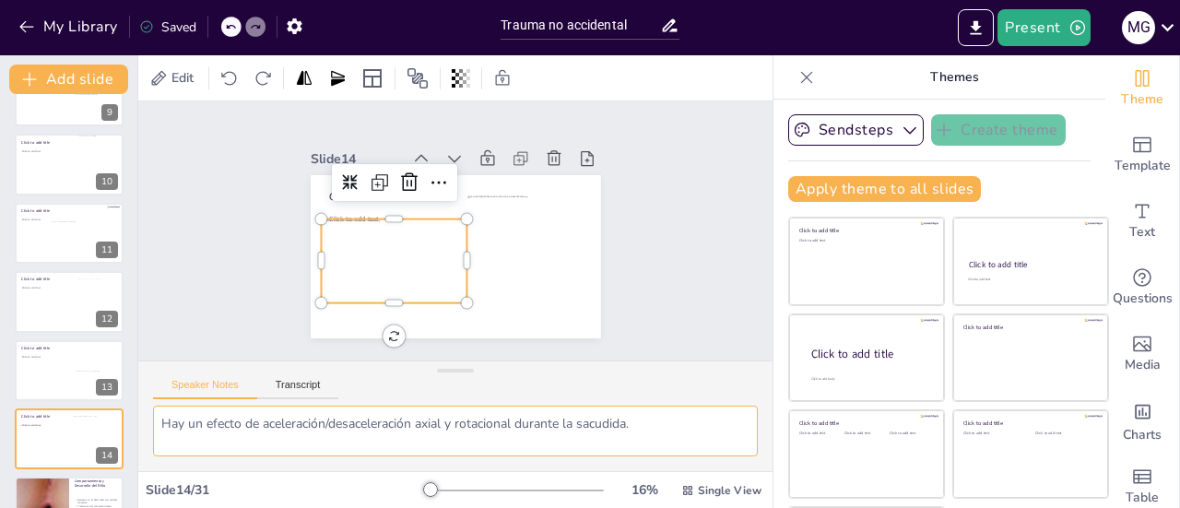
click at [661, 435] on textarea "Hay un efecto de aceleración/desaceleración axial y rotacional durante la sacud…" at bounding box center [455, 430] width 605 height 51
paste textarea "produce pordesgarro de las venas puente que se dirigendesde el cerebro a los se…"
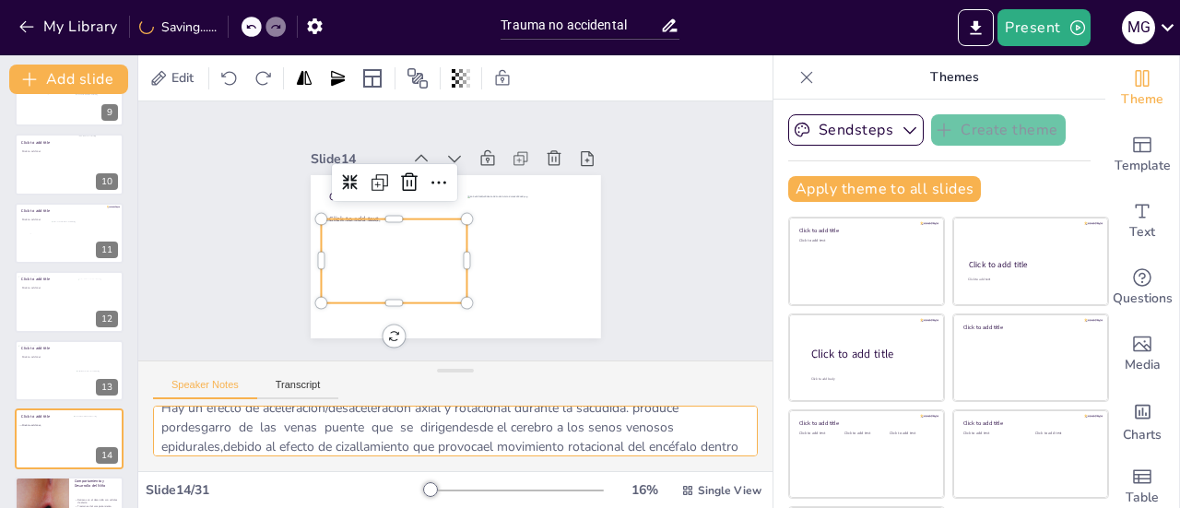
scroll to position [0, 0]
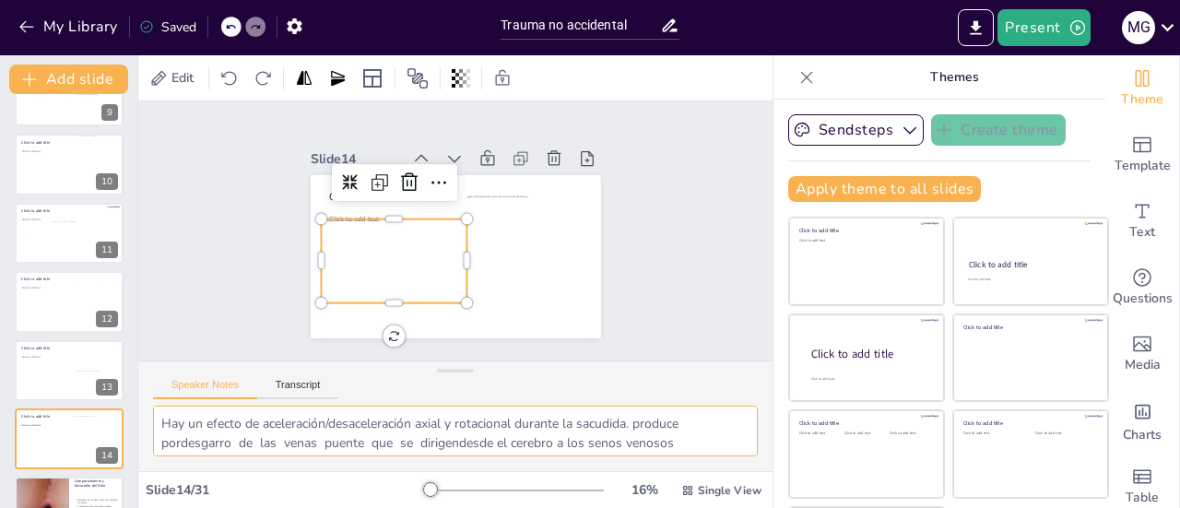
click at [645, 422] on textarea "Hay un efecto de aceleración/desaceleración axial y rotacional durante la sacud…" at bounding box center [455, 430] width 605 height 51
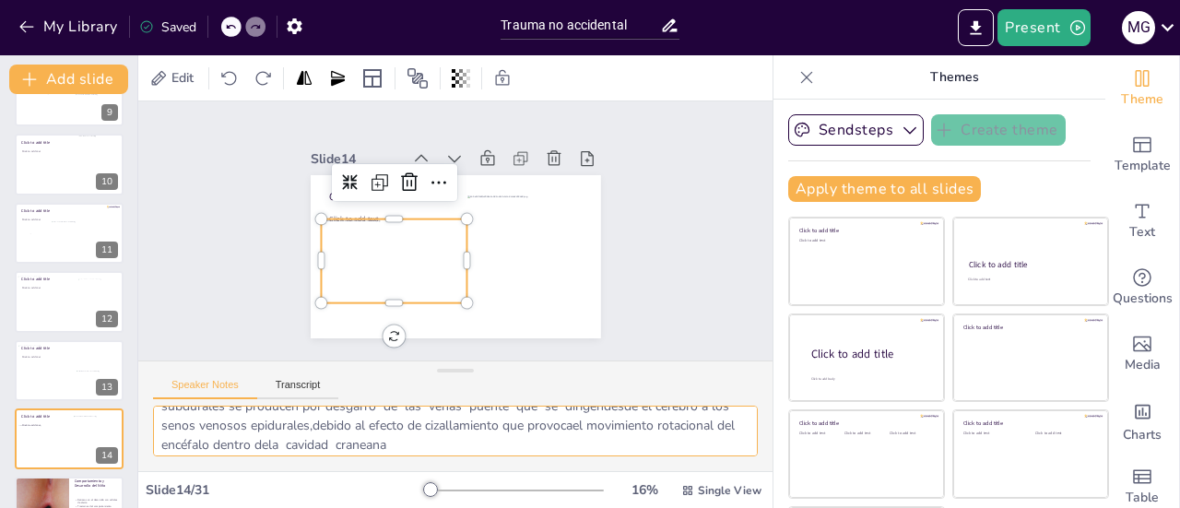
click at [199, 428] on textarea "Hay un efecto de aceleración/desaceleración axial y rotacional durante la sacud…" at bounding box center [455, 430] width 605 height 51
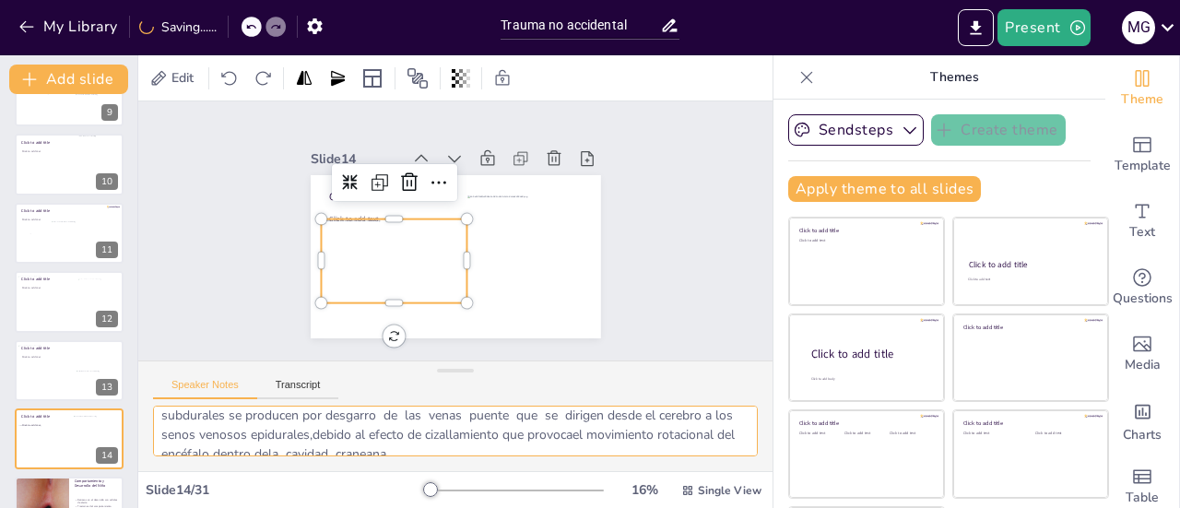
click at [209, 432] on textarea "Hay un efecto de aceleración/desaceleración axial y rotacional durante la sacud…" at bounding box center [455, 430] width 605 height 51
click at [389, 436] on textarea "Hay un efecto de aceleración/desaceleración axial y rotacional durante la sacud…" at bounding box center [455, 430] width 605 height 51
click at [494, 435] on textarea "Hay un efecto de aceleración/desaceleración axial y rotacional durante la sacud…" at bounding box center [455, 430] width 605 height 51
click at [398, 436] on textarea "Hay un efecto de aceleración/desaceleración axial y rotacional durante la sacud…" at bounding box center [455, 430] width 605 height 51
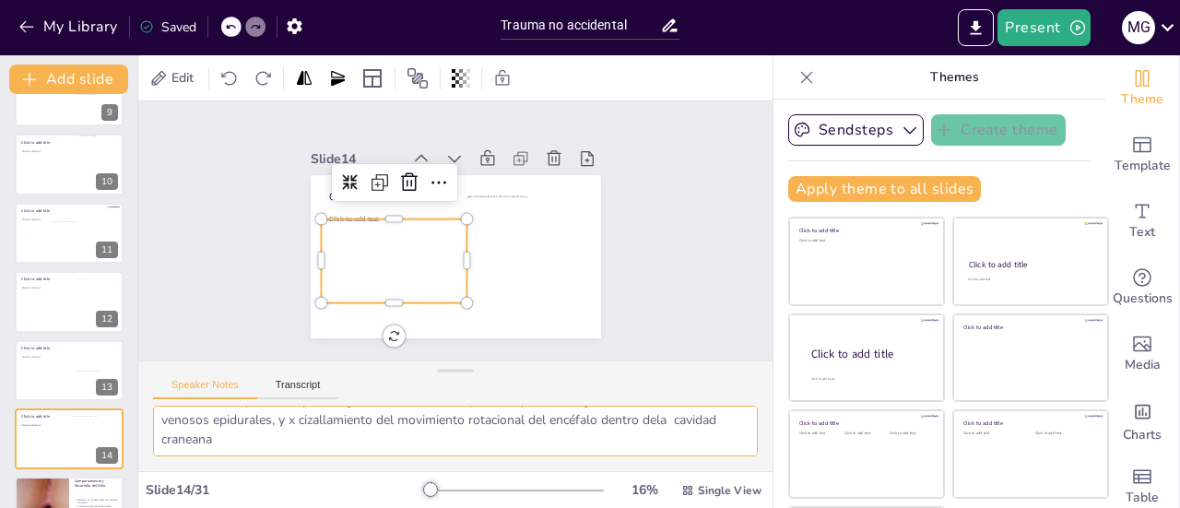
click at [398, 436] on textarea "Hay un efecto de aceleración/desaceleración axial y rotacional durante la sacud…" at bounding box center [455, 430] width 605 height 51
type textarea "Hay un efecto de aceleración/desaceleración axial y rotacional durante la sacud…"
click at [58, 428] on div at bounding box center [45, 440] width 55 height 31
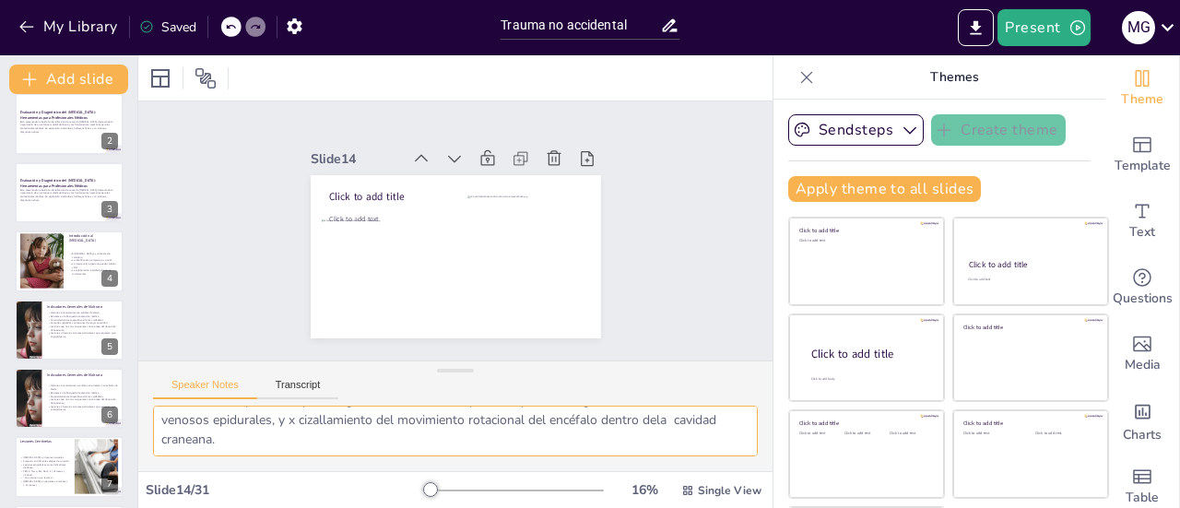
scroll to position [0, 0]
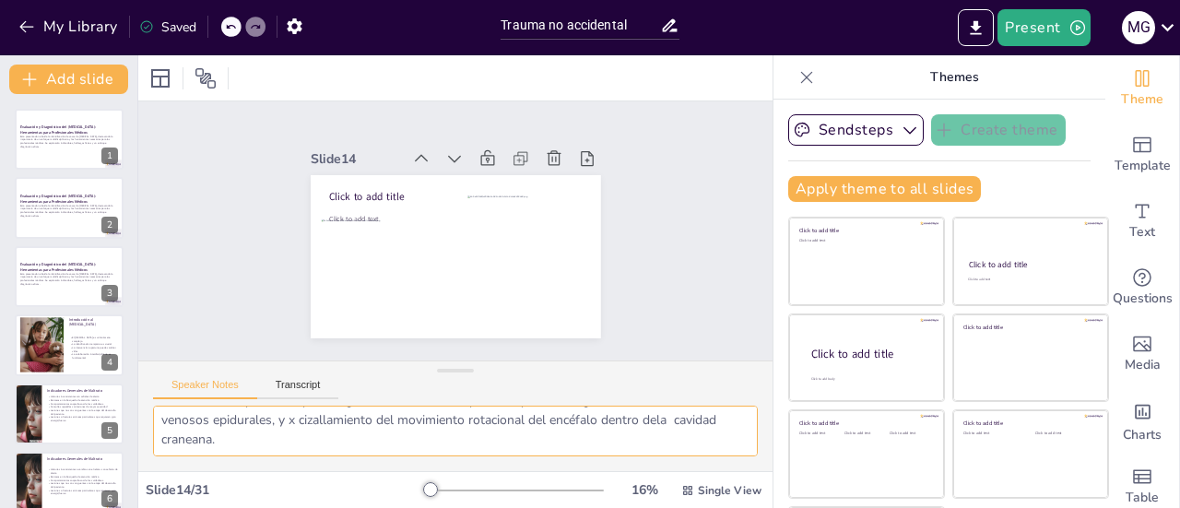
click at [53, 158] on div at bounding box center [69, 139] width 109 height 61
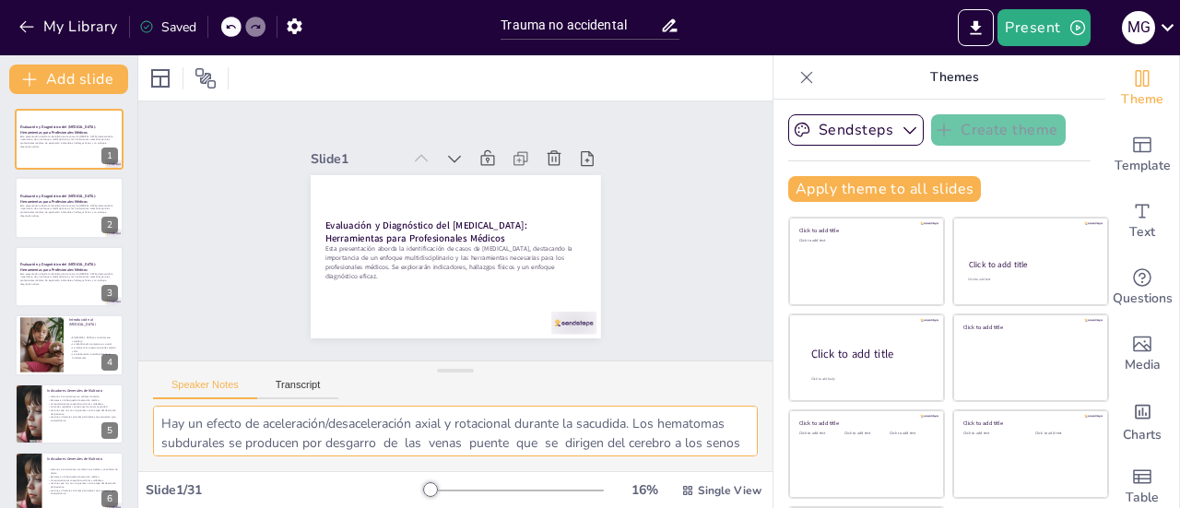
click at [61, 216] on p "Esta presentación aborda la identificación de casos de [MEDICAL_DATA], destacan…" at bounding box center [69, 211] width 98 height 14
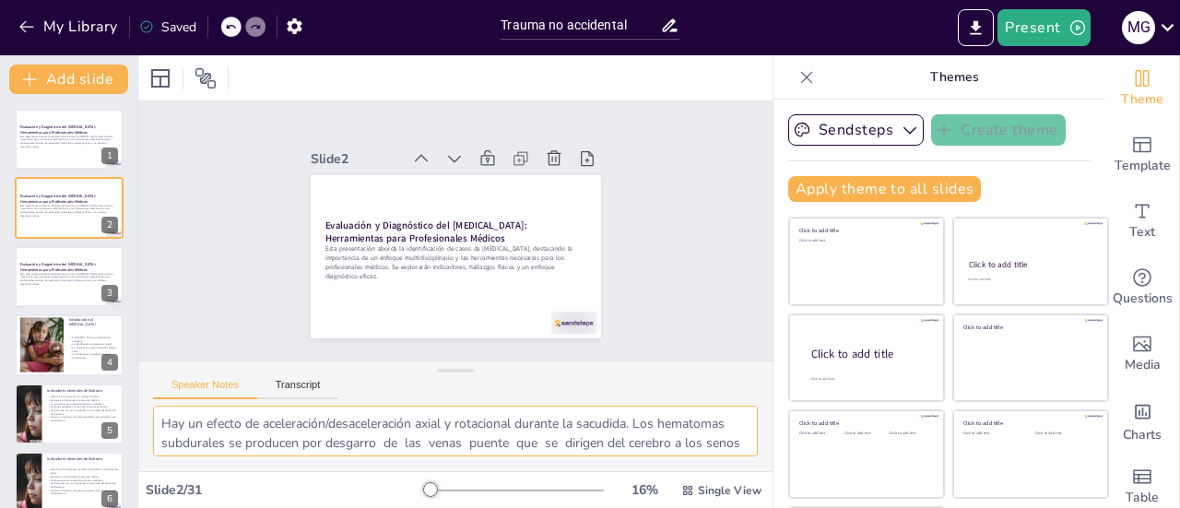
click at [109, 194] on icon at bounding box center [106, 194] width 7 height 10
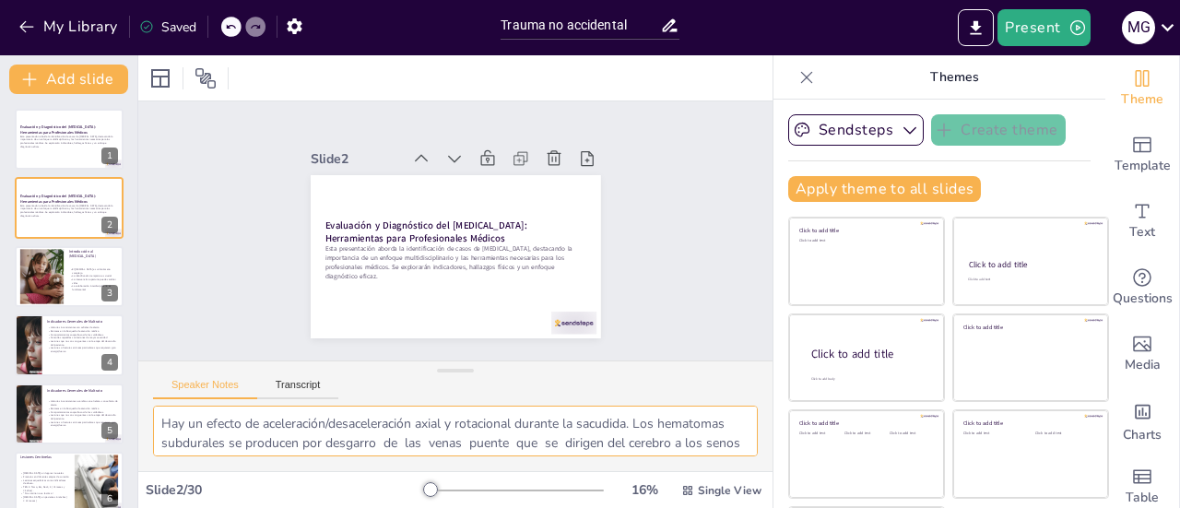
click at [48, 146] on p "Esta presentación aborda la identificación de casos de [MEDICAL_DATA], destacan…" at bounding box center [69, 142] width 98 height 14
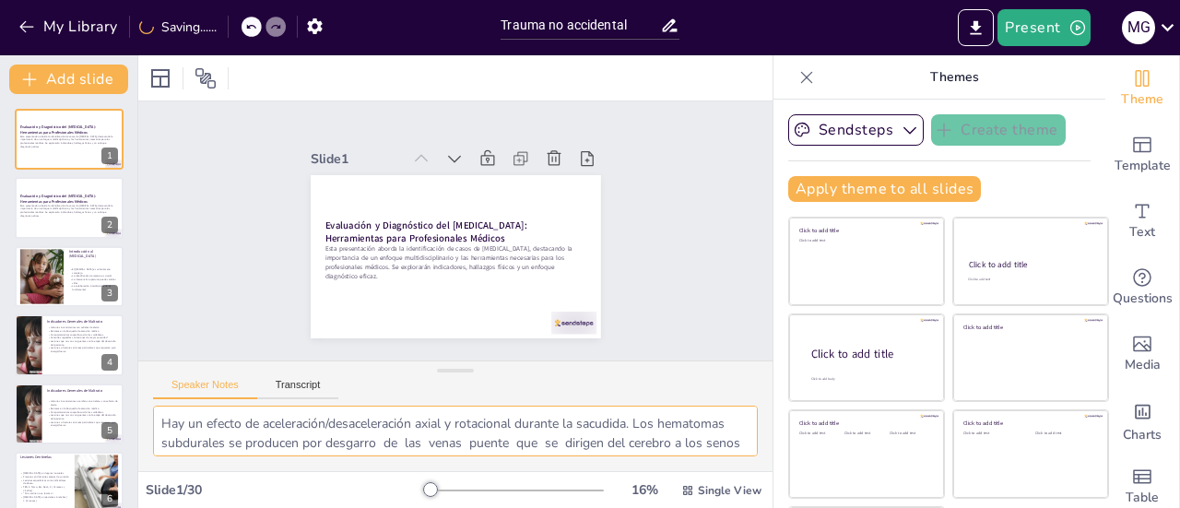
click at [41, 196] on strong "Evaluación y Diagnóstico del [MEDICAL_DATA]: Herramientas para Profesionales Mé…" at bounding box center [58, 199] width 76 height 10
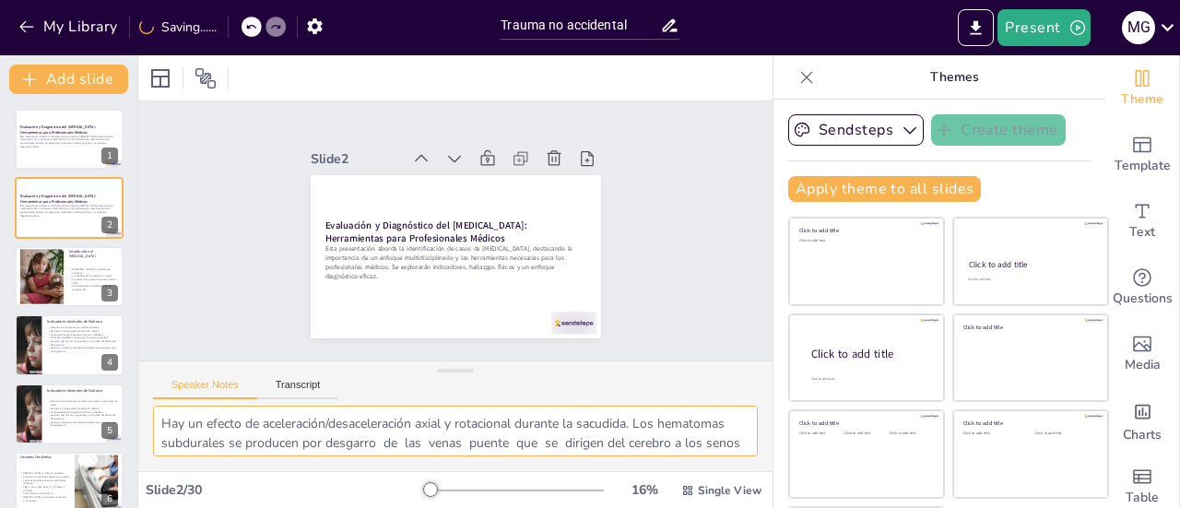
click at [107, 194] on icon at bounding box center [106, 194] width 7 height 10
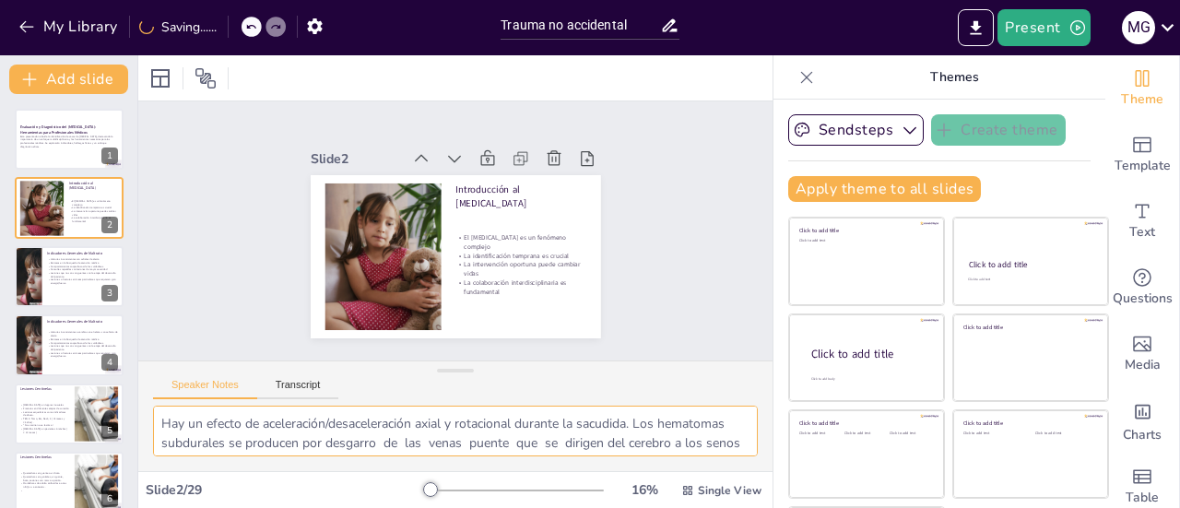
click at [83, 152] on div at bounding box center [69, 139] width 109 height 61
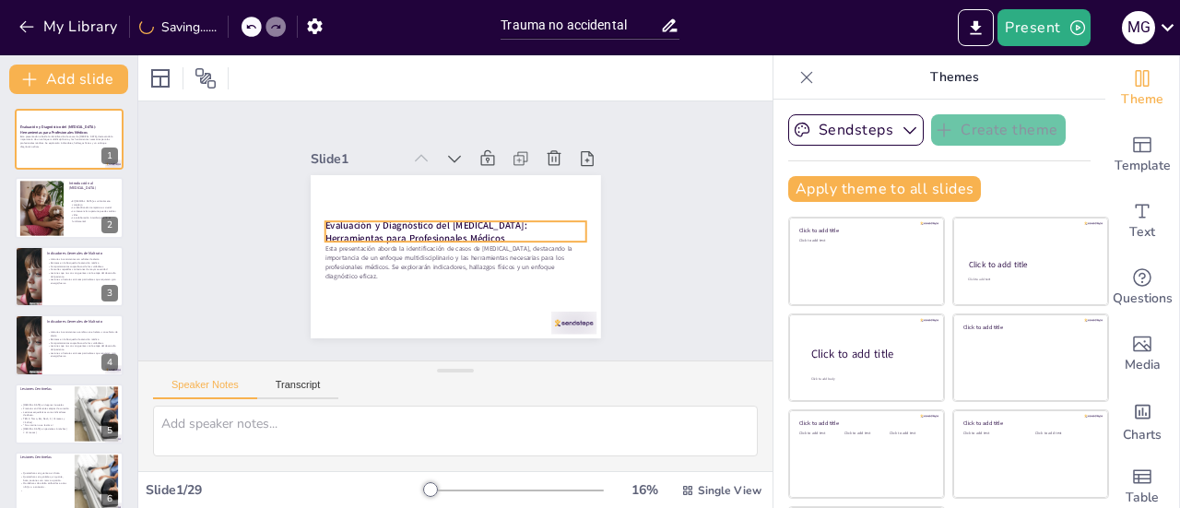
click at [429, 229] on p "Evaluación y Diagnóstico del [MEDICAL_DATA]: Herramientas para Profesionales Mé…" at bounding box center [454, 231] width 261 height 27
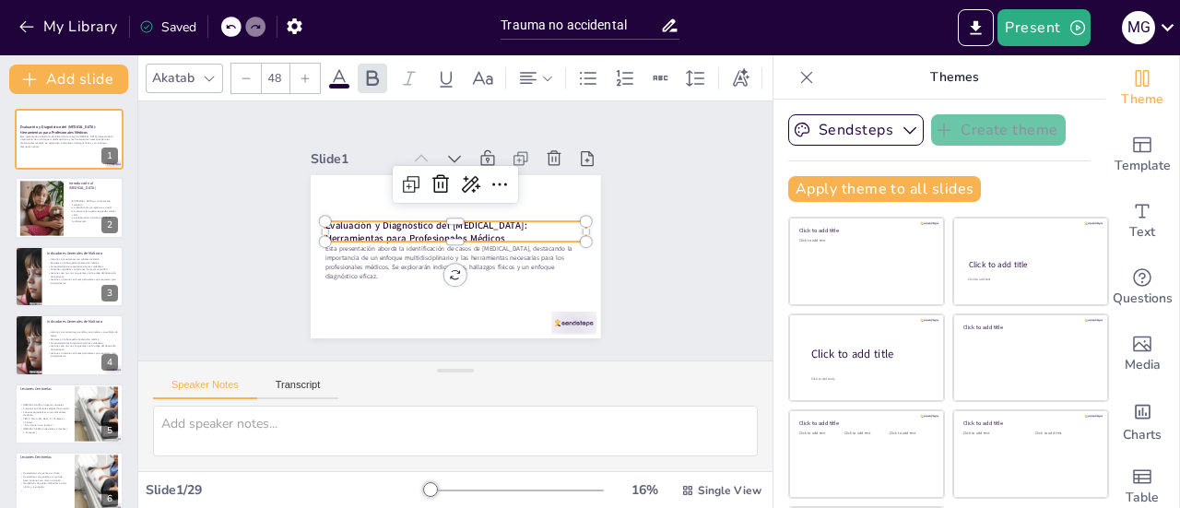
click at [420, 232] on strong "Evaluación y Diagnóstico del [MEDICAL_DATA]: Herramientas para Profesionales Mé…" at bounding box center [425, 231] width 202 height 27
click at [418, 224] on strong "Evaluación y Diagnóstico del [MEDICAL_DATA]: Herramientas para Profesionales Mé…" at bounding box center [425, 231] width 202 height 27
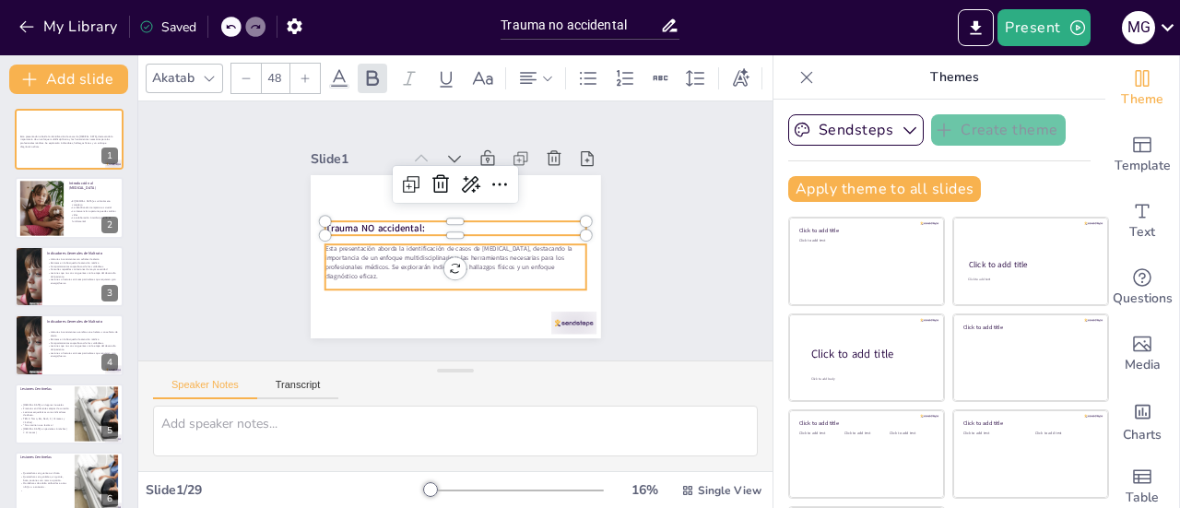
click at [363, 254] on p "Esta presentación aborda la identificación de casos de [MEDICAL_DATA], destacan…" at bounding box center [454, 262] width 261 height 36
type input "32"
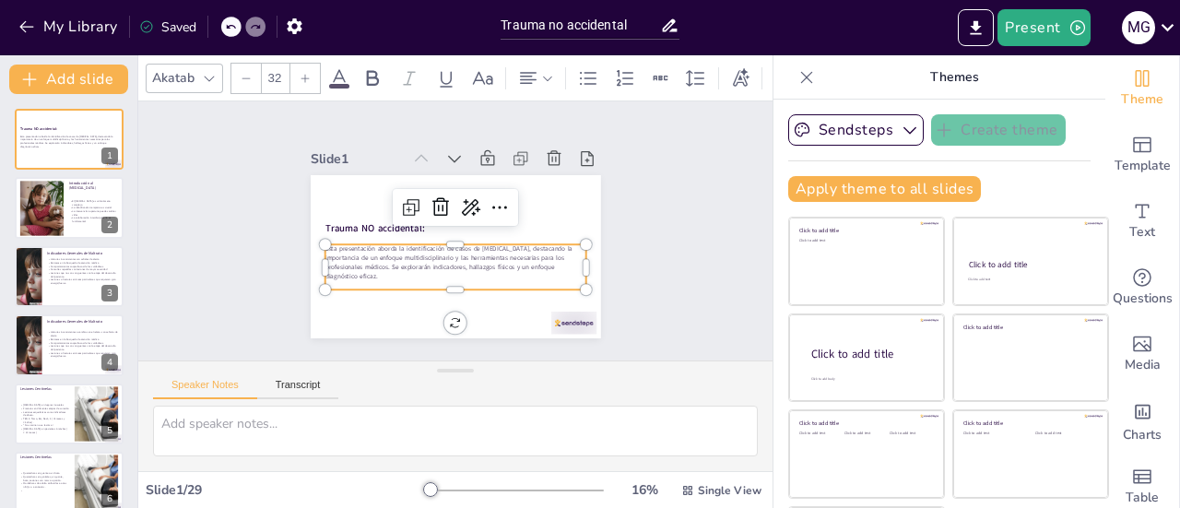
click at [363, 254] on p "Esta presentación aborda la identificación de casos de [MEDICAL_DATA], destacan…" at bounding box center [454, 262] width 261 height 36
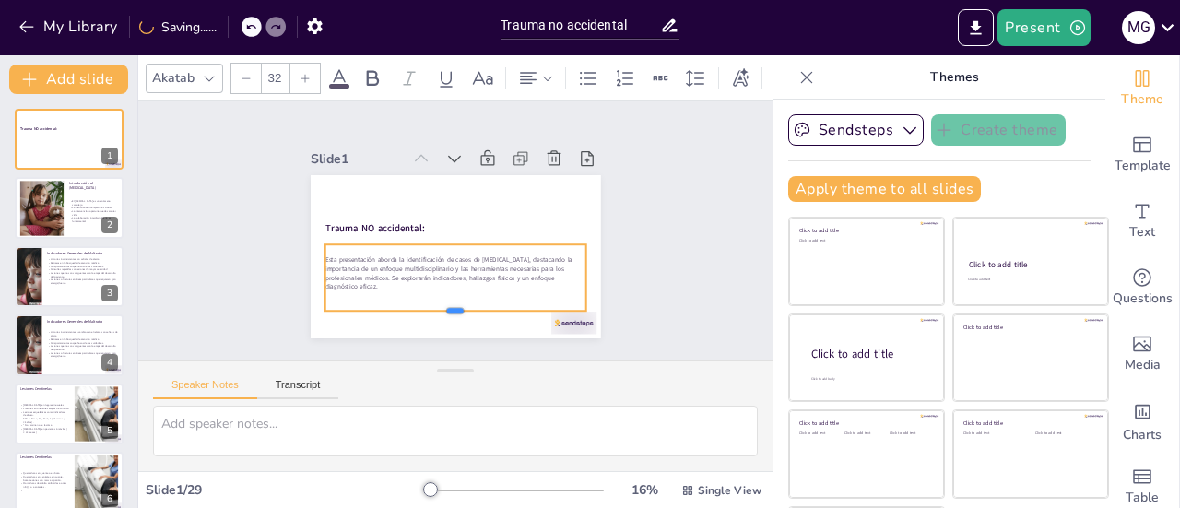
drag, startPoint x: 437, startPoint y: 283, endPoint x: 438, endPoint y: 304, distance: 21.2
click at [439, 311] on div at bounding box center [454, 318] width 261 height 15
click at [371, 255] on p "Esta presentación aborda la identificación de casos de [MEDICAL_DATA], destacan…" at bounding box center [454, 273] width 261 height 36
click at [358, 255] on p "Esta presentación aborda la identificación de casos de [MEDICAL_DATA], destacan…" at bounding box center [454, 273] width 261 height 36
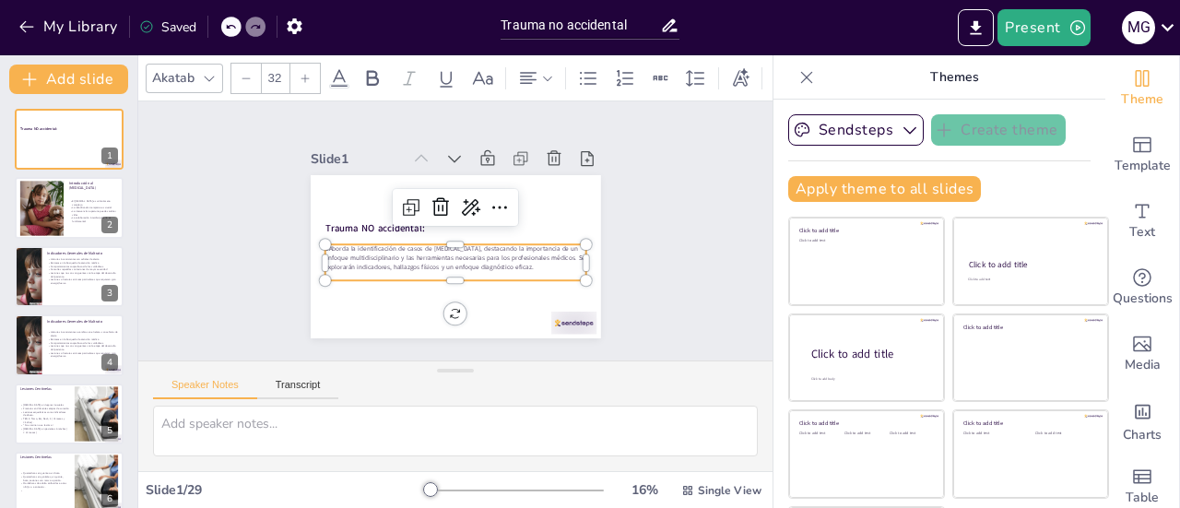
click at [328, 247] on p "EAborda la identificación de casos de [MEDICAL_DATA], destacando la importancia…" at bounding box center [454, 257] width 261 height 27
click at [326, 244] on p "EAborda la identificación de casos de [MEDICAL_DATA], destacando la importancia…" at bounding box center [454, 257] width 261 height 27
click at [400, 280] on p at bounding box center [454, 284] width 261 height 9
click at [339, 268] on p "EAbordaremos algunos aspectos para la identificación de casos de [MEDICAL_DATA]…" at bounding box center [454, 262] width 261 height 36
click at [560, 259] on p "EAbordaremos algunos aspectos para la identificación de casos de [MEDICAL_DATA]…" at bounding box center [454, 262] width 261 height 36
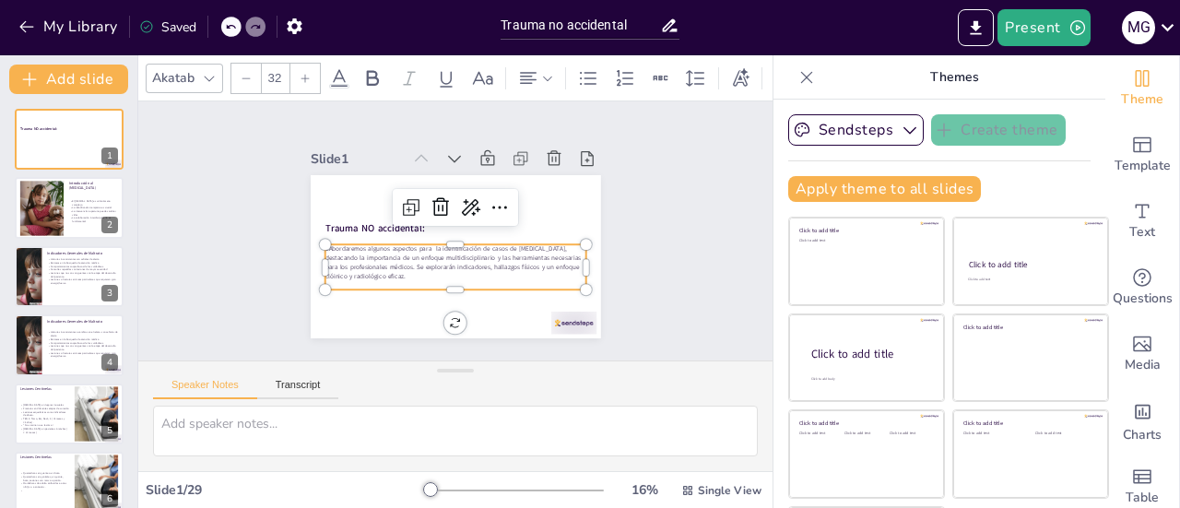
click at [46, 217] on div at bounding box center [42, 208] width 104 height 55
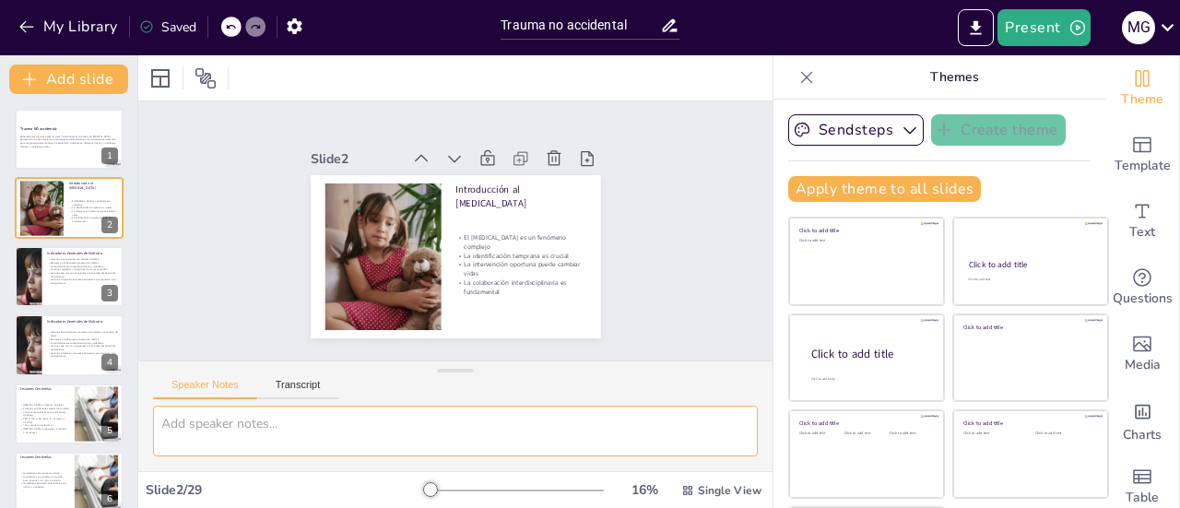
click at [269, 423] on textarea "El [MEDICAL_DATA] no se limita a una sola forma de abuso; incluye [MEDICAL_DATA…" at bounding box center [455, 430] width 605 height 51
click at [525, 427] on textarea "El [MEDICAL_DATA] no se limita a una sola forma de abuso; incluye [MEDICAL_DATA…" at bounding box center [455, 430] width 605 height 51
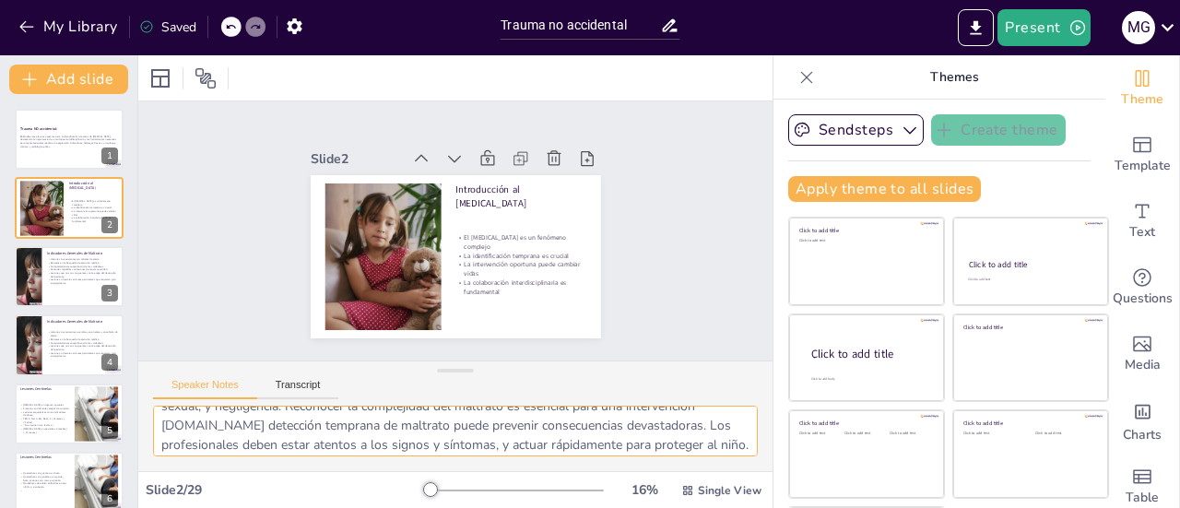
scroll to position [17, 0]
click at [419, 442] on textarea "El [MEDICAL_DATA] no se limita a una sola forma de abuso; incluye [MEDICAL_DATA…" at bounding box center [455, 430] width 605 height 51
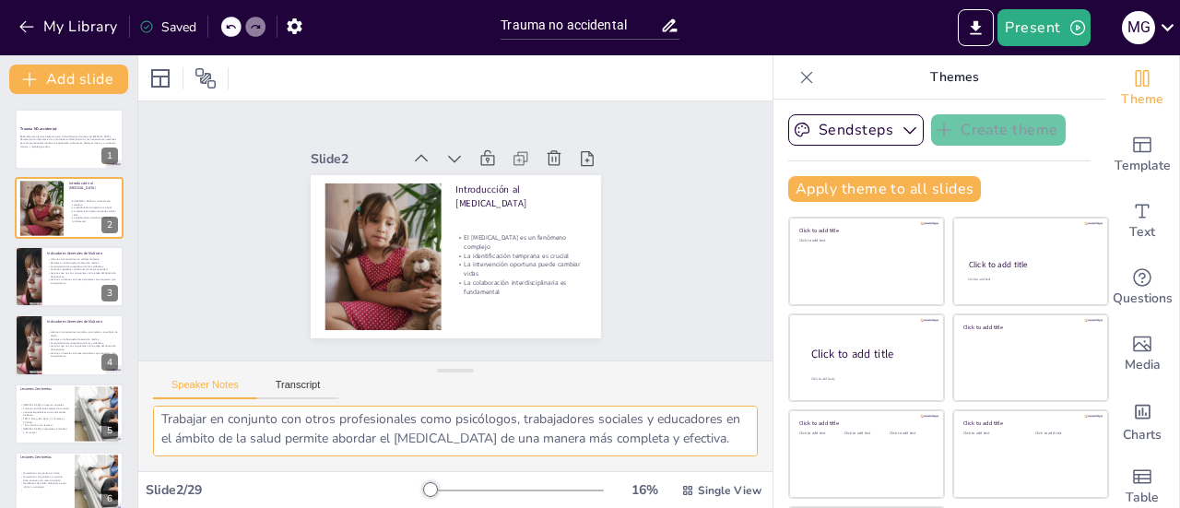
scroll to position [177, 0]
click at [56, 281] on p "Lesiones o fracturas en áreas particulares que requieren gran energia/fuerza" at bounding box center [82, 281] width 71 height 6
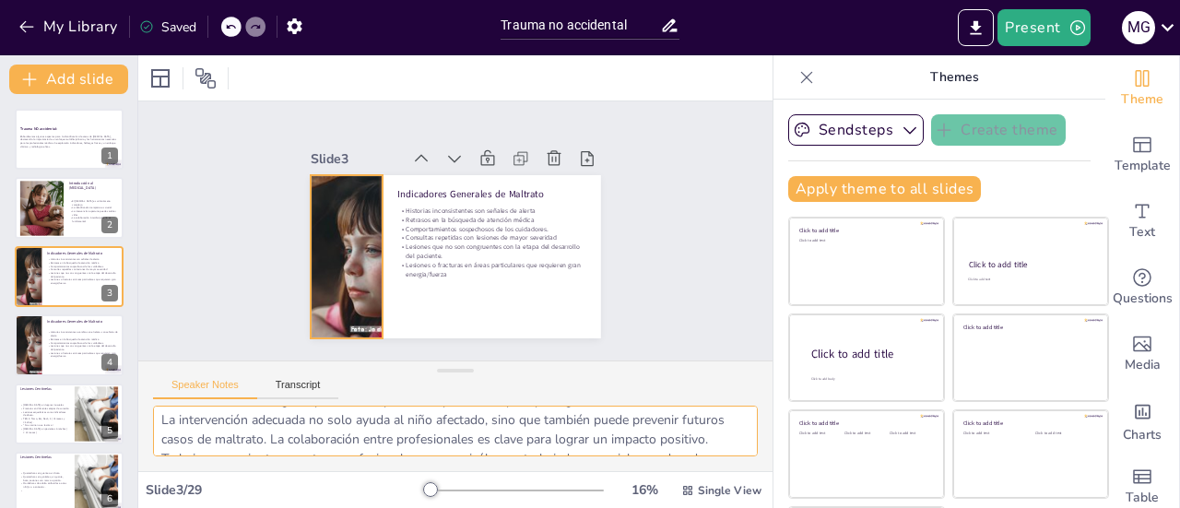
type textarea "Las historias inconsistentes pueden indicar que algo no está bien. Los cuidador…"
click at [333, 285] on div at bounding box center [346, 256] width 163 height 163
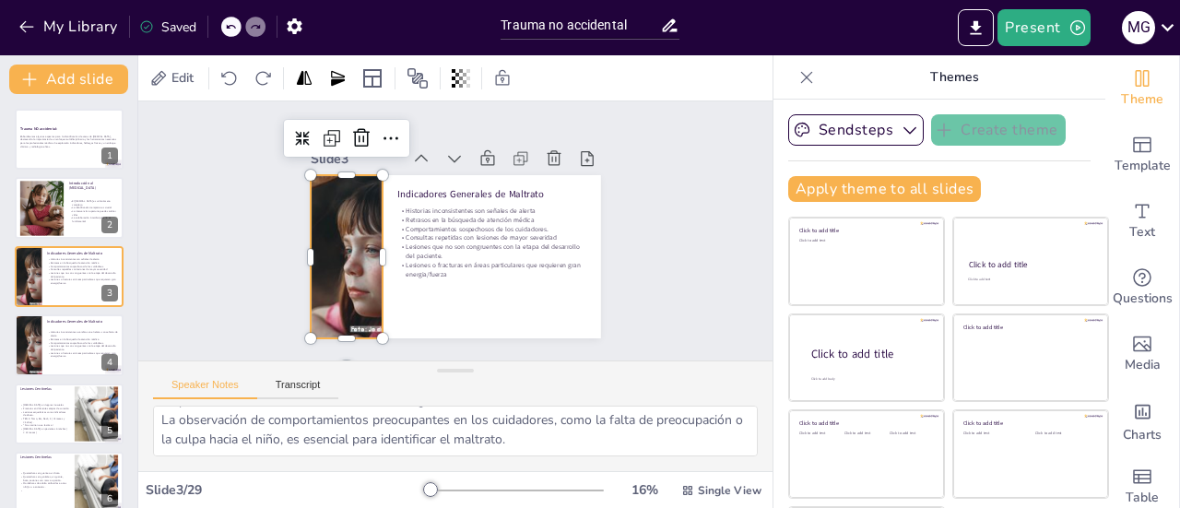
click at [52, 218] on div at bounding box center [42, 208] width 104 height 55
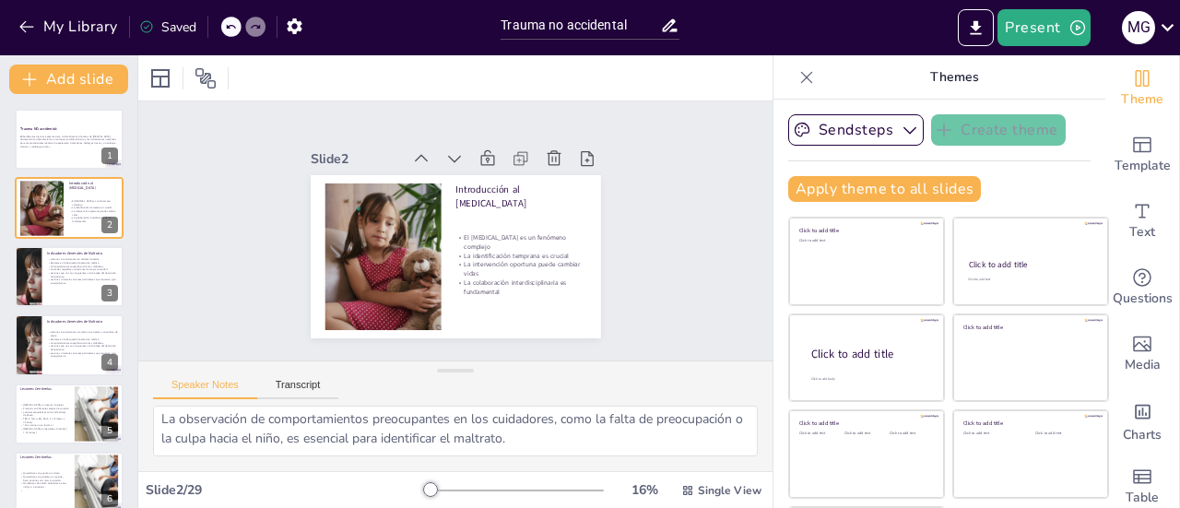
click at [64, 288] on div at bounding box center [69, 276] width 109 height 61
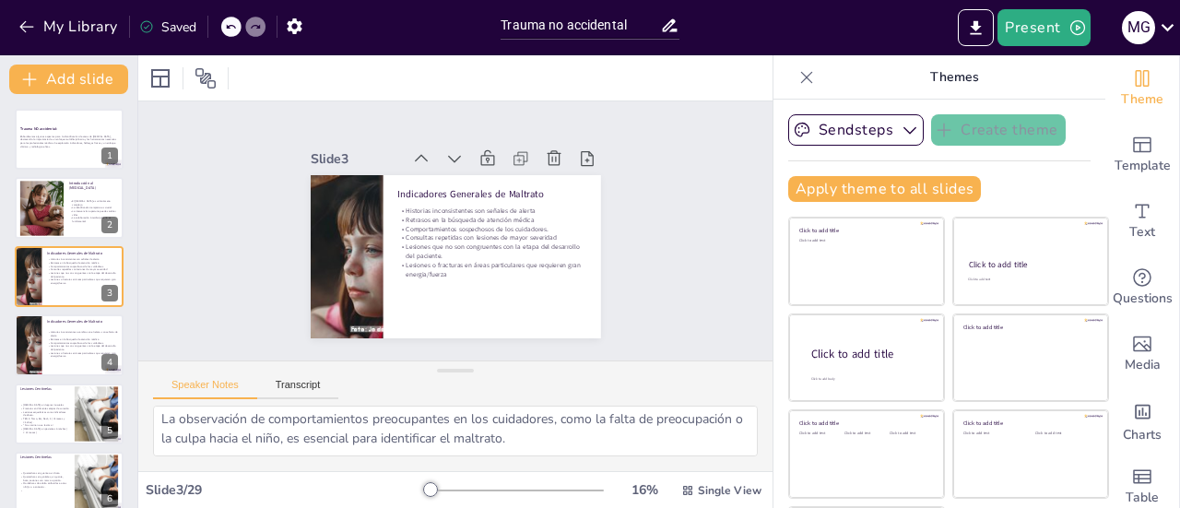
scroll to position [81, 0]
click at [467, 261] on p "Lesiones o fracturas en áreas particulares que requieren gran energia/fuerza" at bounding box center [491, 270] width 189 height 18
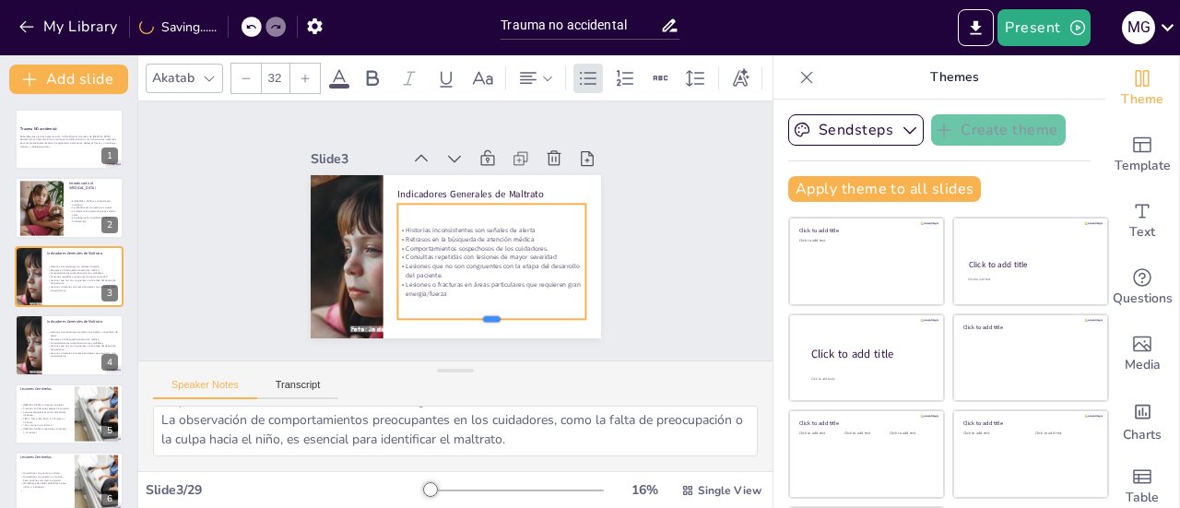
drag, startPoint x: 467, startPoint y: 272, endPoint x: 464, endPoint y: 315, distance: 43.4
click at [464, 320] on div at bounding box center [491, 327] width 189 height 15
click at [530, 243] on p "Comportamientos sospechosos de los cuidadores." at bounding box center [491, 247] width 189 height 9
click at [523, 243] on p "Comportamientos sospechosos de los cuidadores." at bounding box center [491, 247] width 189 height 9
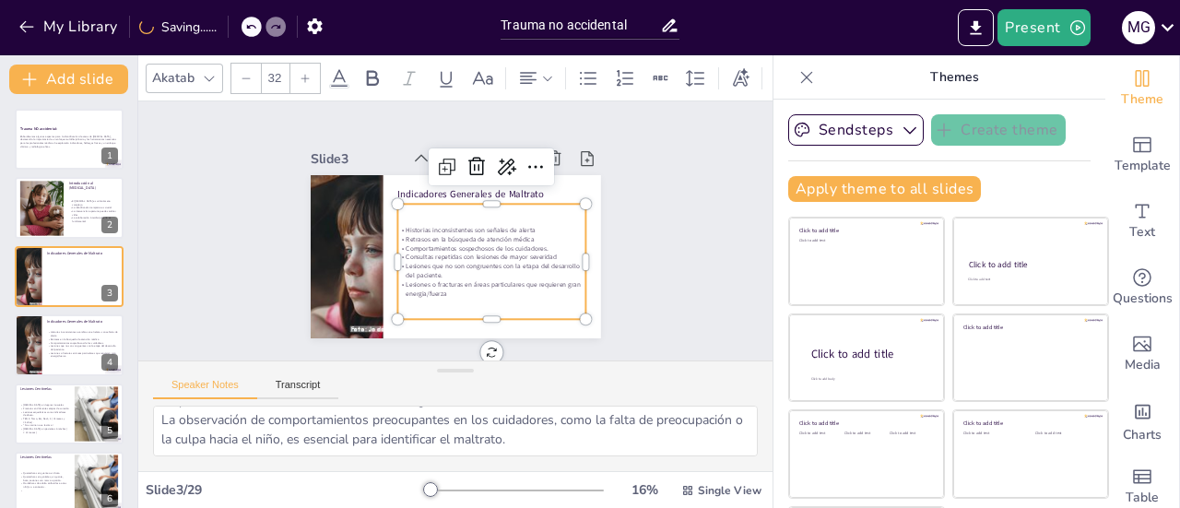
click at [528, 243] on p "Comportamientos sospechosos de los cuidadores." at bounding box center [491, 247] width 189 height 9
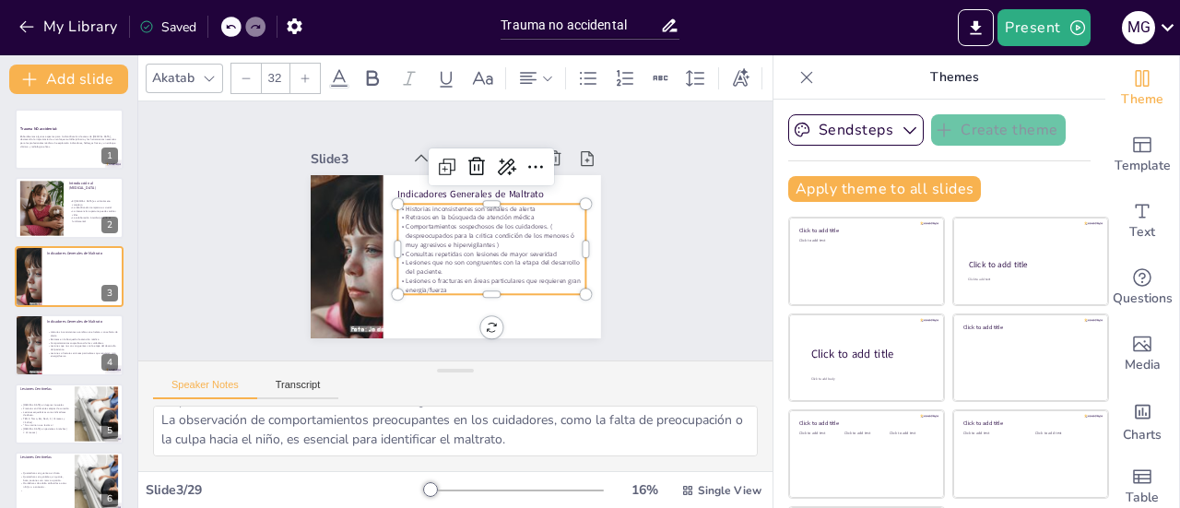
click at [542, 249] on p "Consultas repetidas con lesiones de mayor severidad" at bounding box center [491, 253] width 189 height 9
click at [484, 264] on p "Lesiones que no son congruentes con la etapa del desarrollo del paciente." at bounding box center [491, 267] width 189 height 18
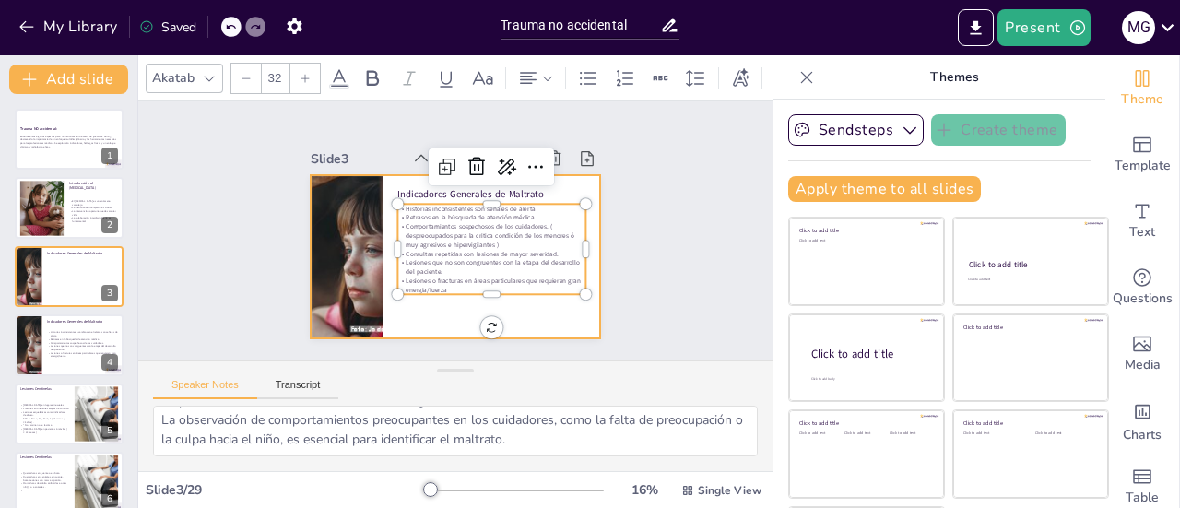
drag, startPoint x: 472, startPoint y: 285, endPoint x: 470, endPoint y: 296, distance: 11.2
click at [470, 296] on div "Indicadores Generales de [PERSON_NAME] Historias inconsistentes son señales de …" at bounding box center [456, 256] width 290 height 163
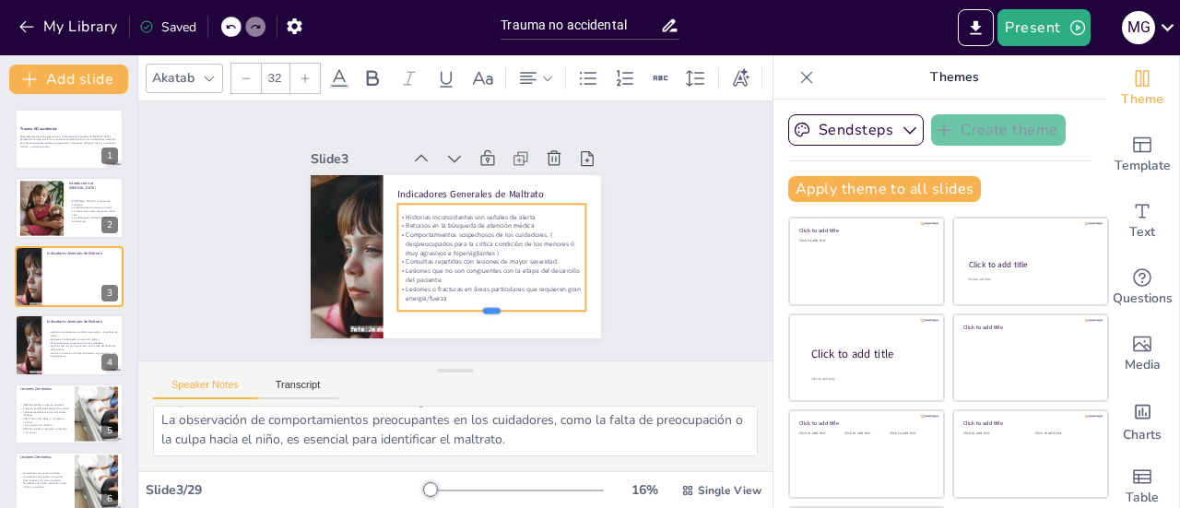
drag, startPoint x: 476, startPoint y: 288, endPoint x: 477, endPoint y: 305, distance: 16.7
click at [477, 311] on div at bounding box center [491, 318] width 189 height 15
click at [63, 331] on p "Historias inconsistentes o cambios en el relato. son señales de alerta" at bounding box center [82, 334] width 71 height 6
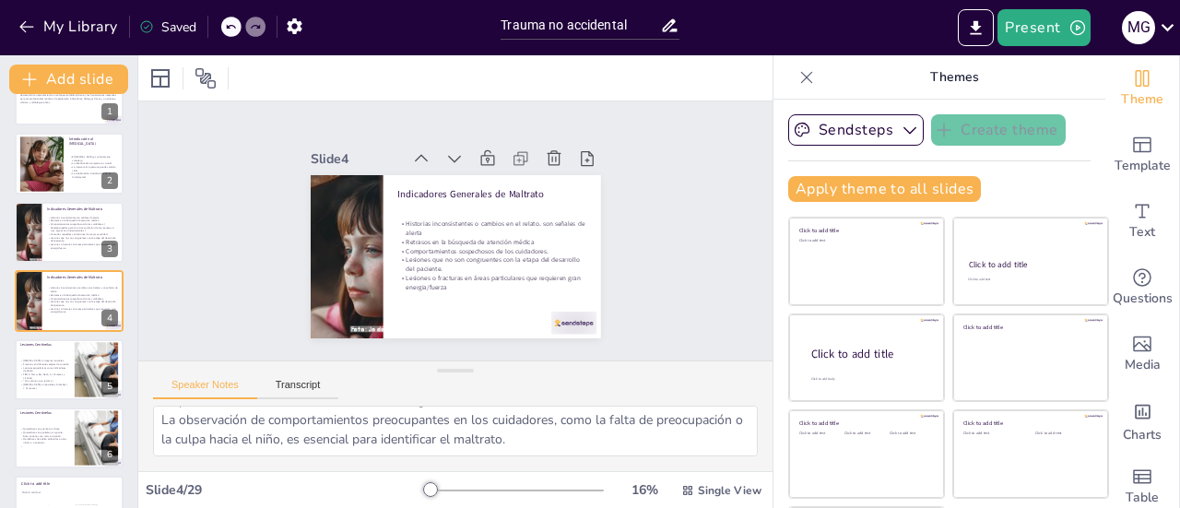
click at [57, 238] on p "Lesiones que no son congruentes con la etapa del desarrollo del paciente." at bounding box center [82, 239] width 71 height 6
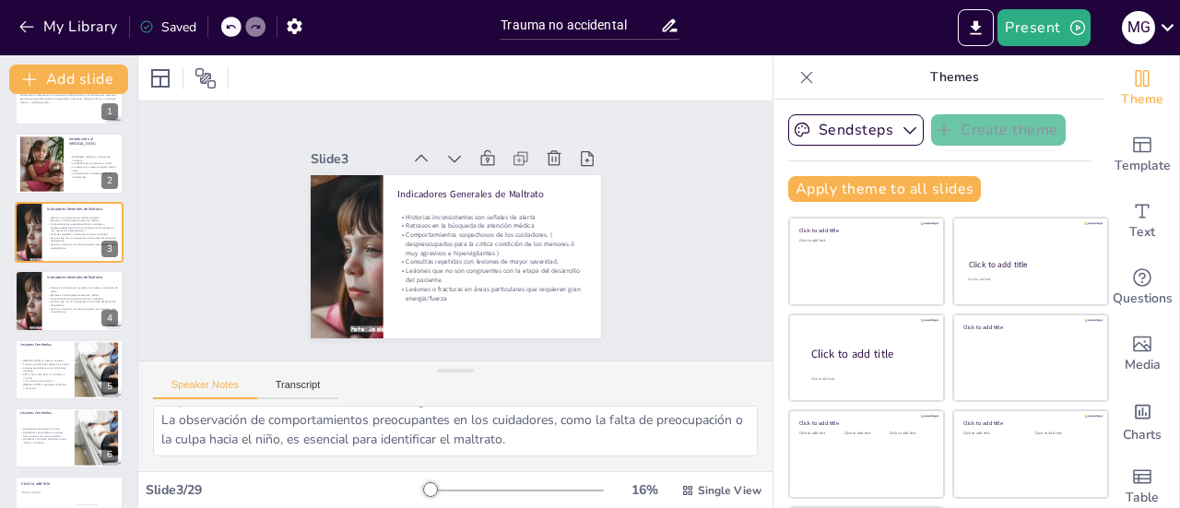
scroll to position [0, 0]
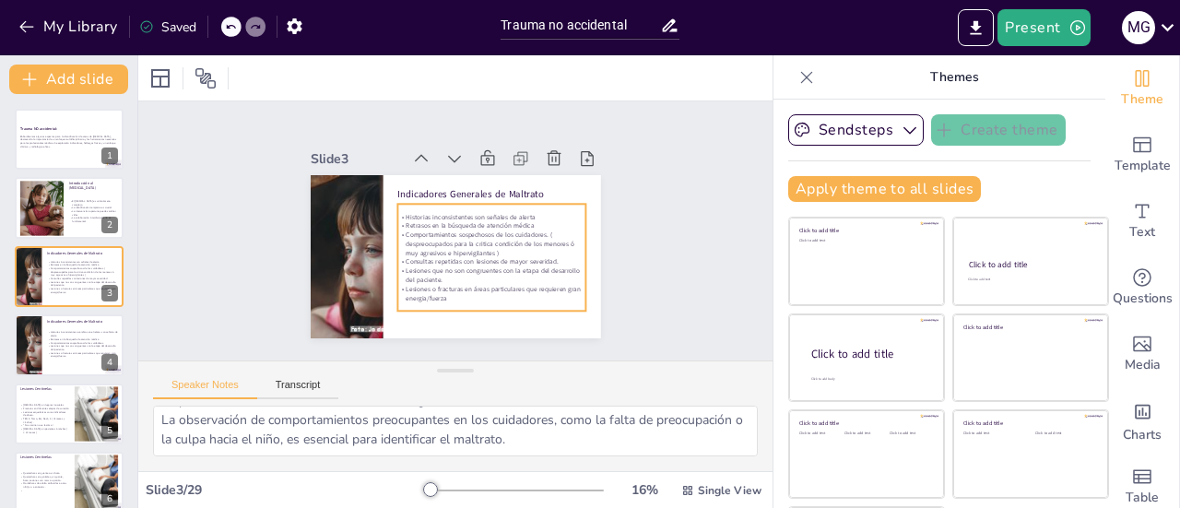
click at [60, 266] on p "Comportamientos sospechosos de los cuidadores. ( despreocupados para la critica…" at bounding box center [82, 271] width 71 height 10
click at [60, 333] on p "Historias inconsistentes o cambios en el relato. son señales de alerta" at bounding box center [82, 334] width 71 height 6
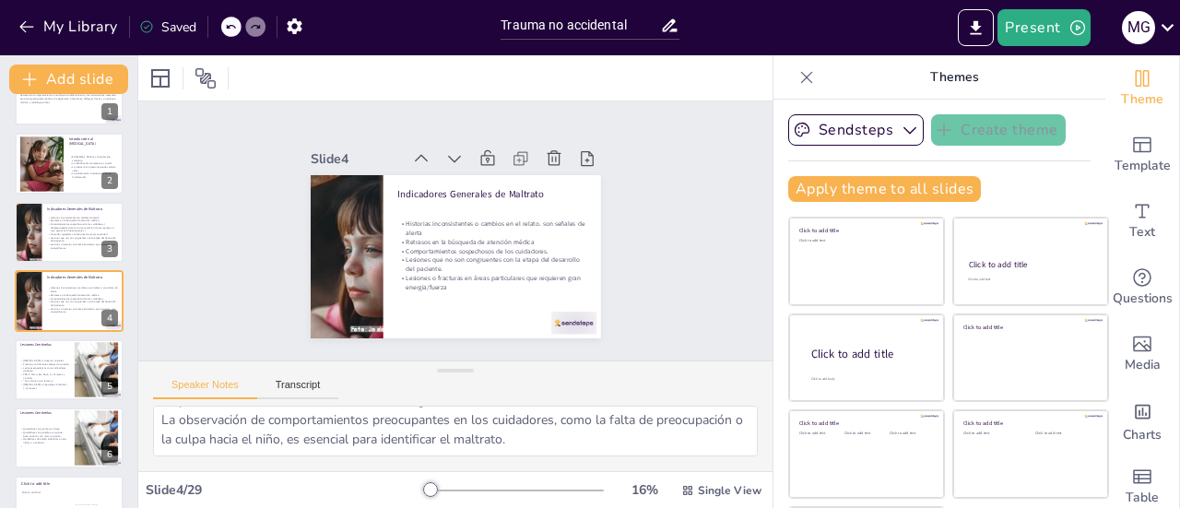
click at [109, 287] on icon at bounding box center [106, 287] width 7 height 10
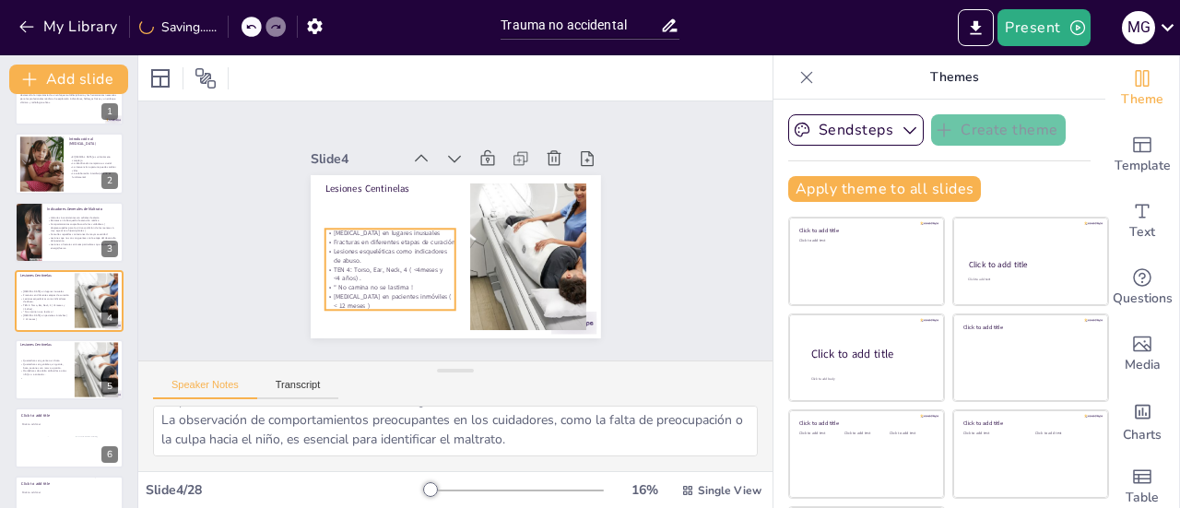
click at [44, 310] on p "TEN 4: Torso, Ear, Neck, 4 ( <4meses y <4 años) ." at bounding box center [44, 307] width 49 height 6
